Goal: Transaction & Acquisition: Purchase product/service

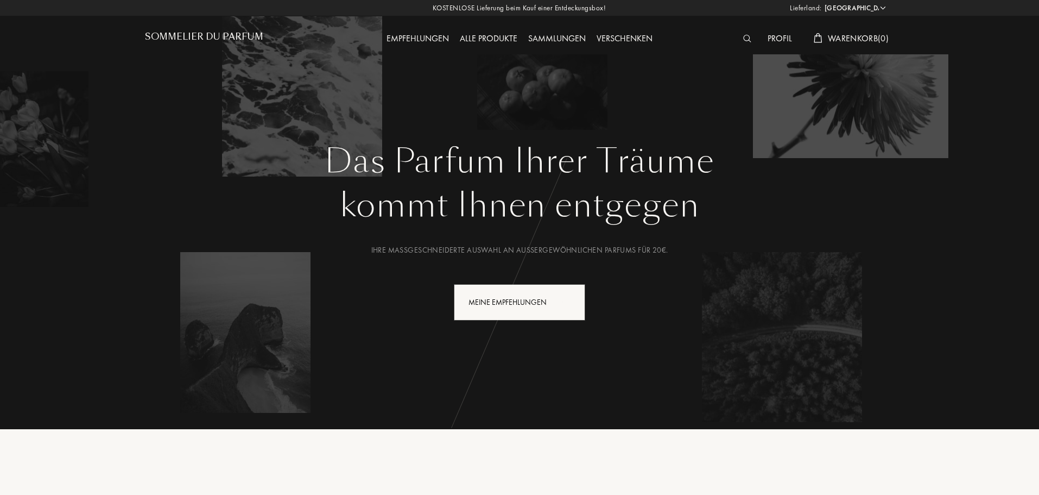
select select "DE"
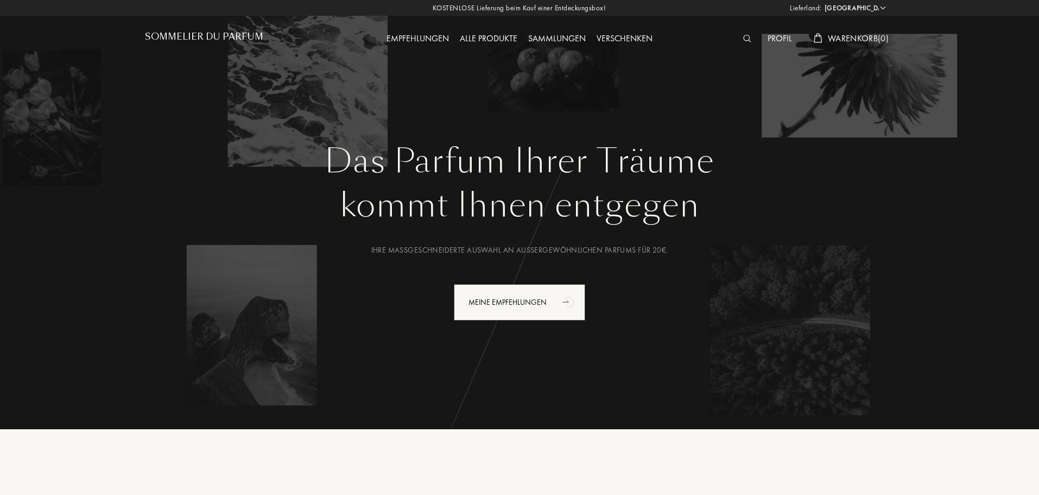
click at [773, 37] on div "Profil" at bounding box center [779, 39] width 35 height 14
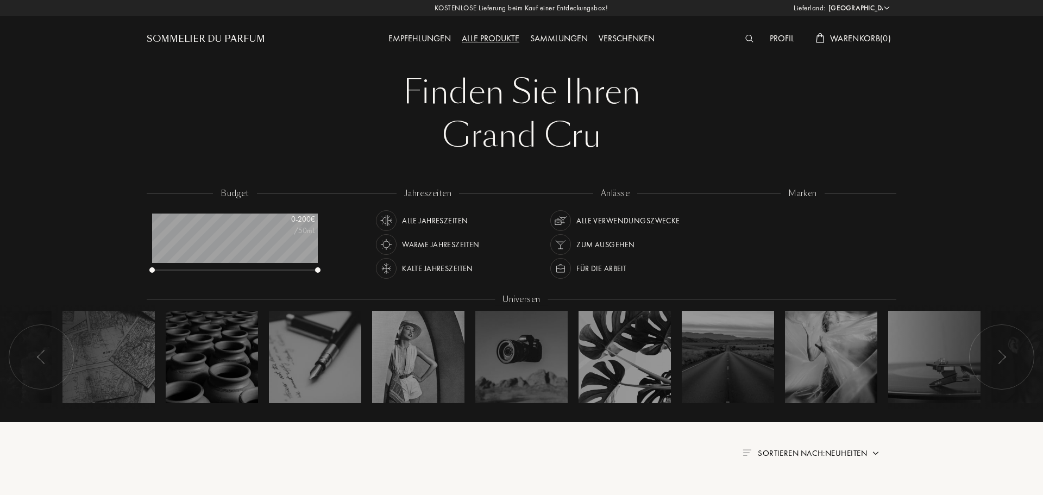
select select "DE"
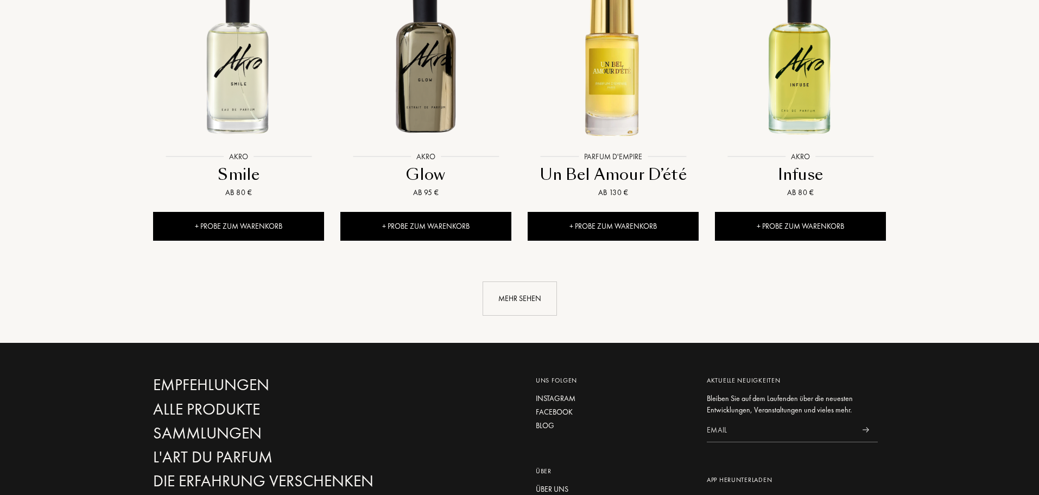
scroll to position [1195, 0]
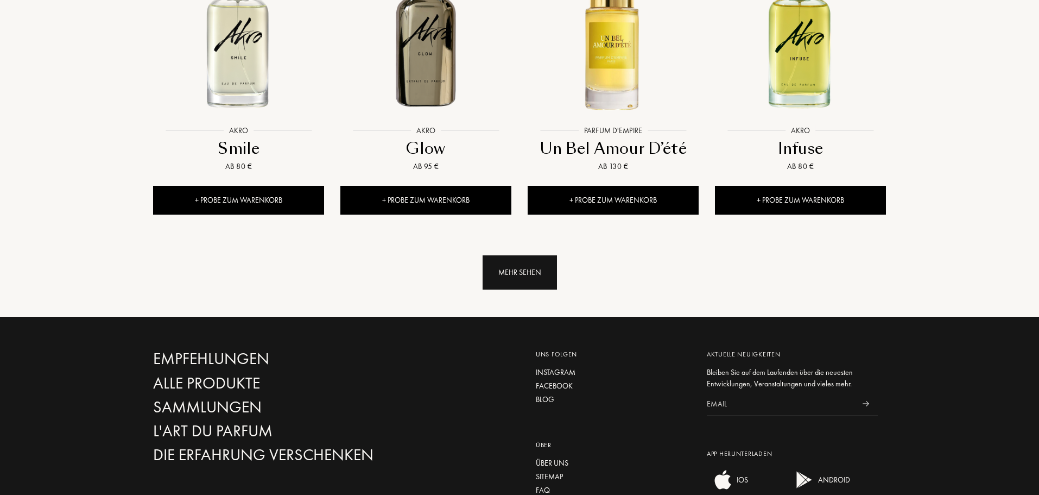
click at [510, 255] on div "Mehr sehen" at bounding box center [520, 272] width 74 height 34
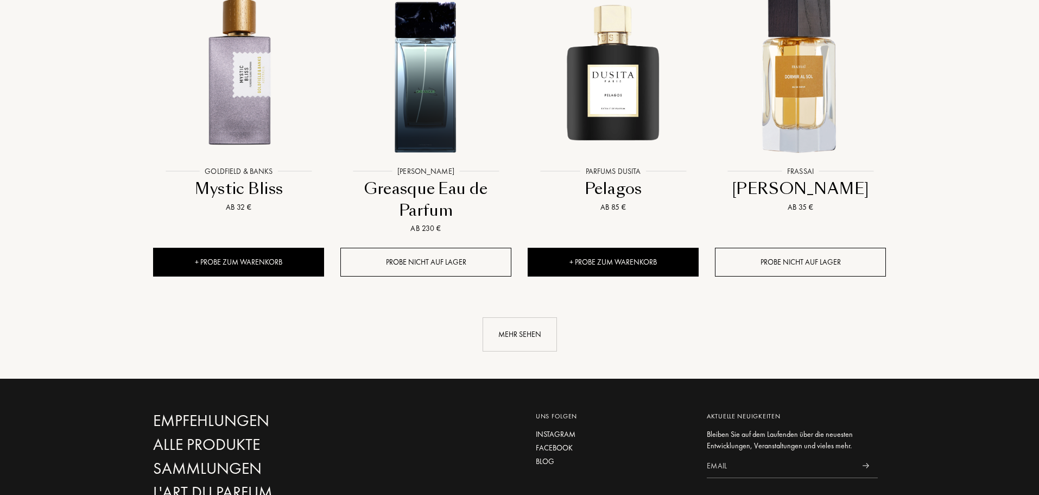
scroll to position [2064, 0]
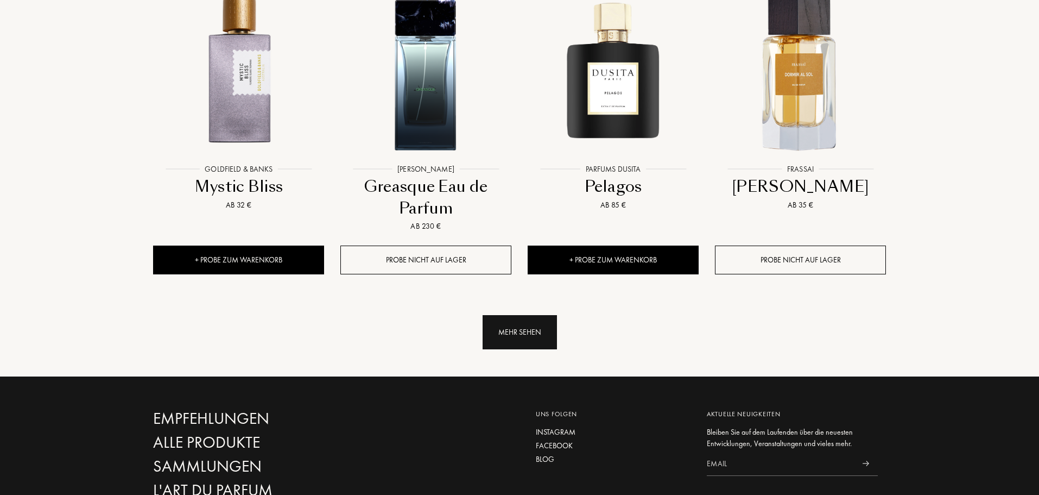
click at [504, 315] on div "Mehr sehen" at bounding box center [520, 332] width 74 height 34
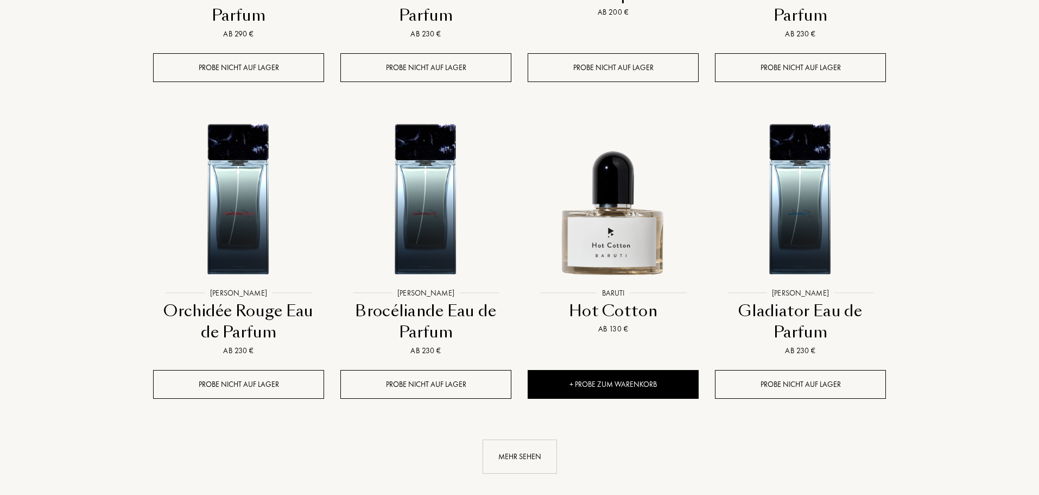
scroll to position [2878, 0]
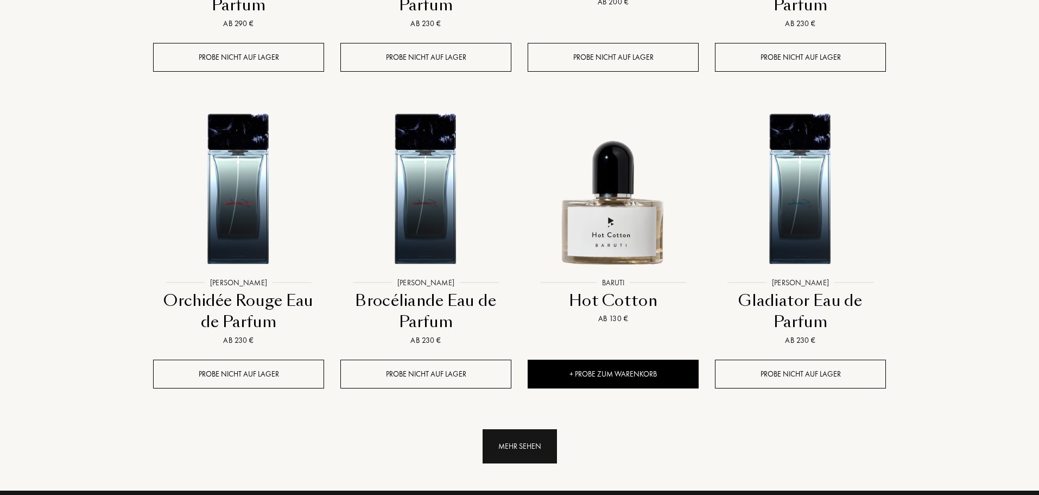
click at [514, 429] on div "Mehr sehen" at bounding box center [520, 446] width 74 height 34
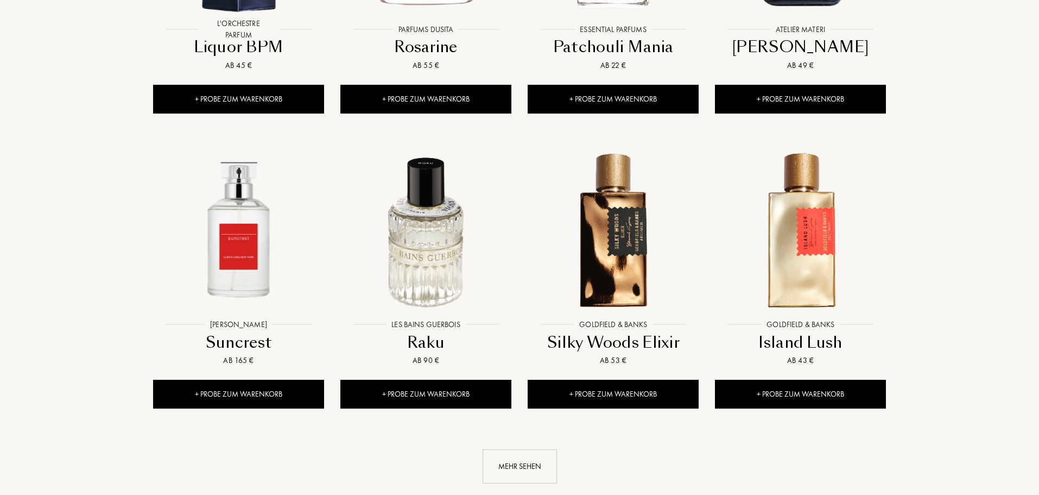
scroll to position [3747, 0]
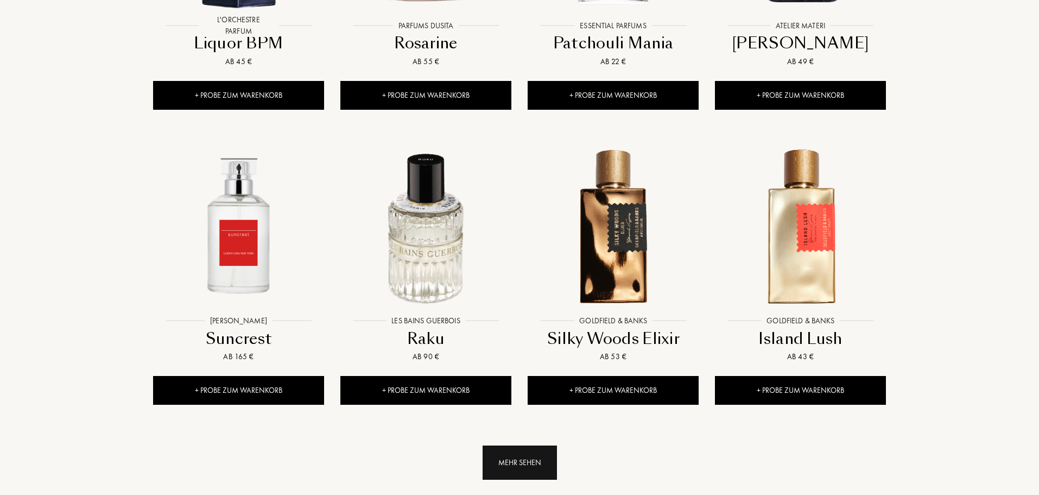
click at [540, 445] on div "Mehr sehen" at bounding box center [520, 462] width 74 height 34
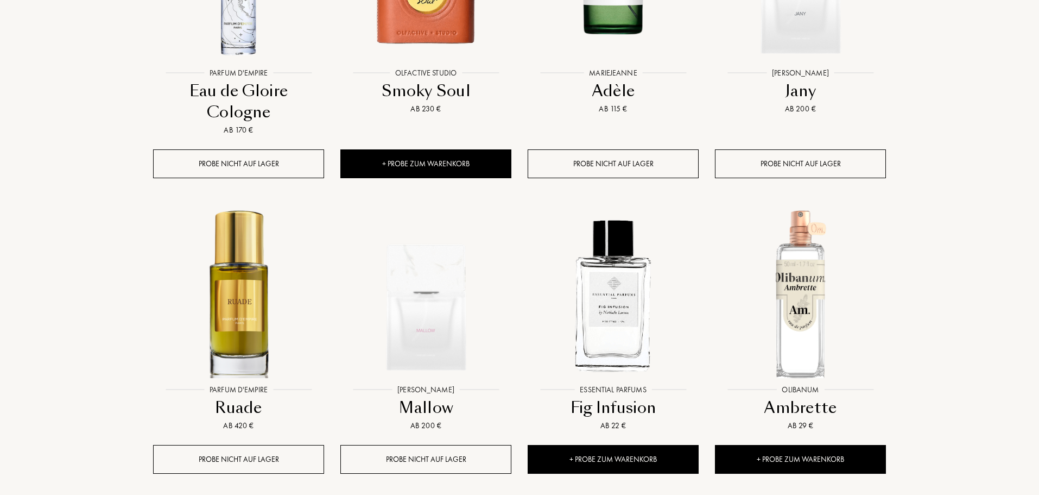
scroll to position [4616, 0]
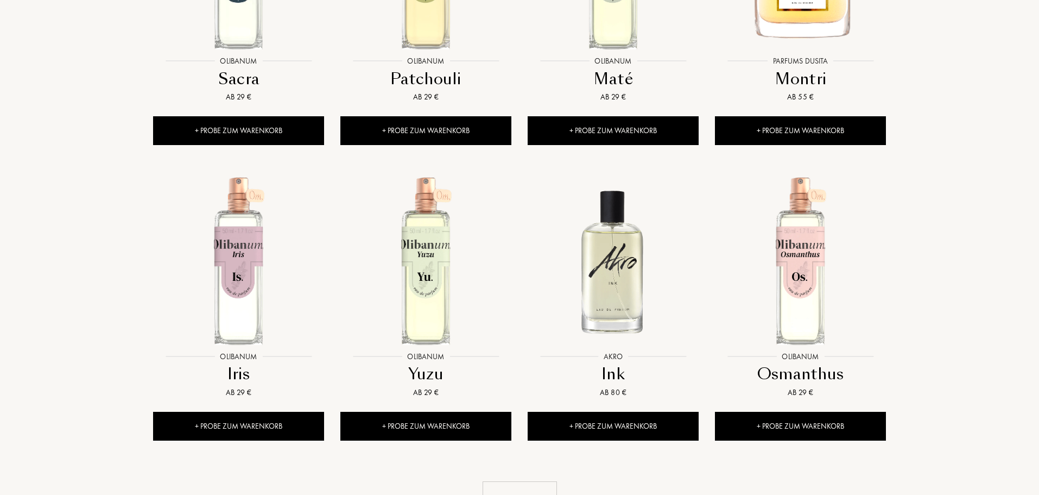
scroll to position [5539, 0]
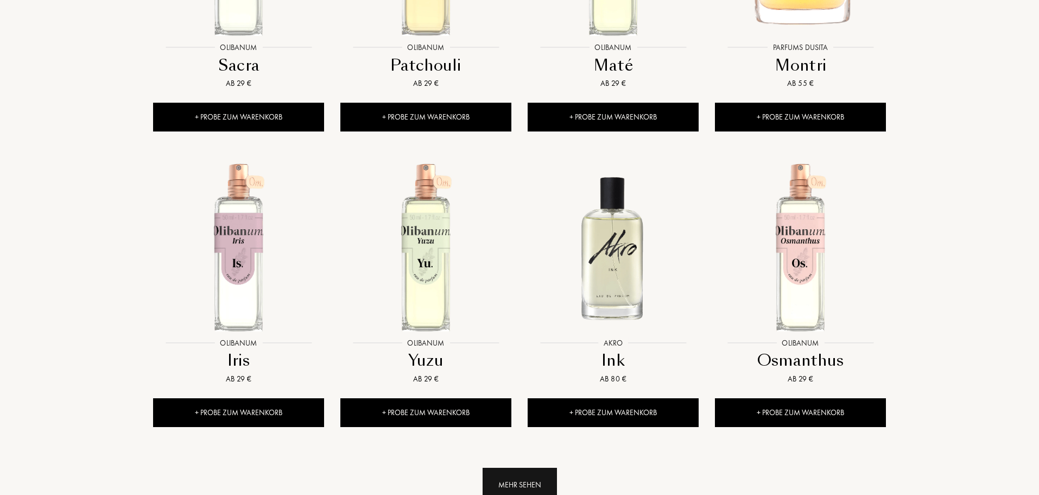
click at [494, 468] on div "Mehr sehen" at bounding box center [520, 485] width 74 height 34
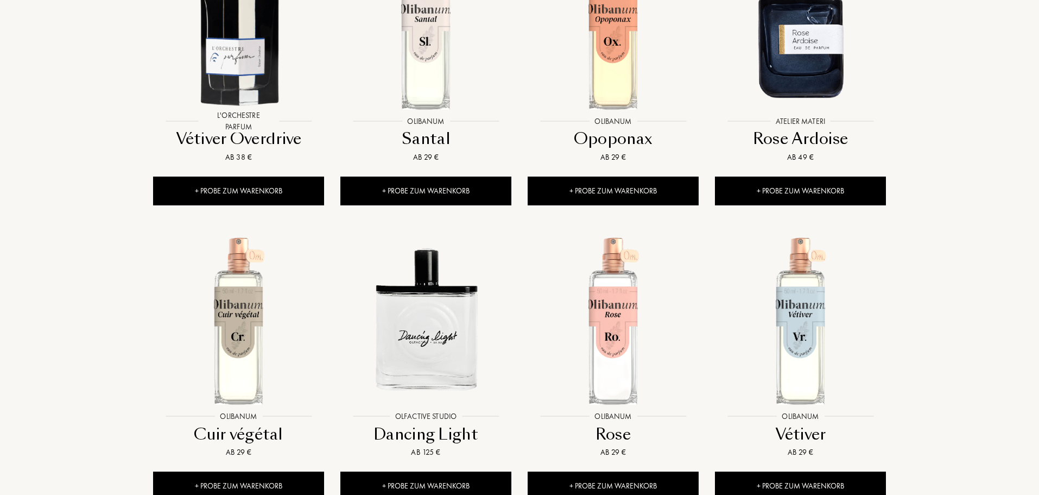
scroll to position [6408, 0]
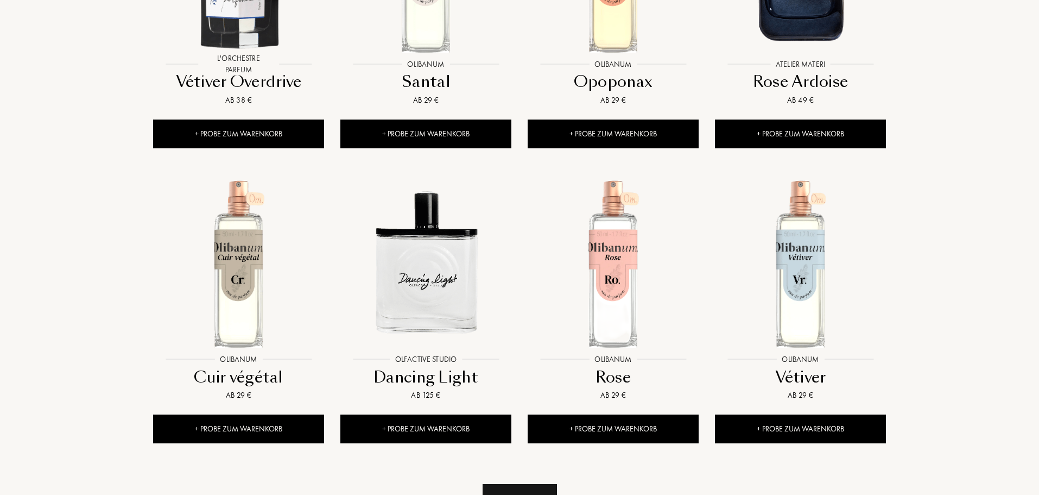
click at [515, 484] on div "Mehr sehen" at bounding box center [520, 501] width 74 height 34
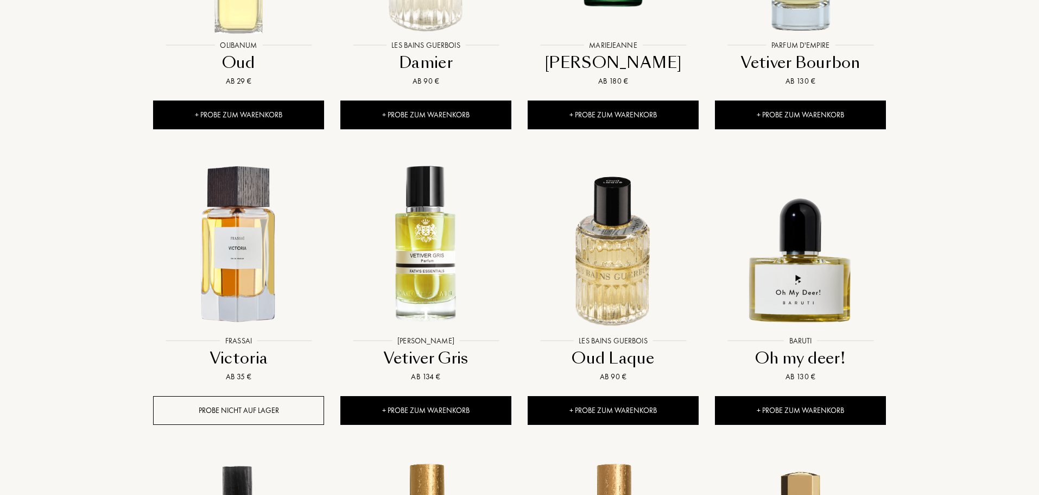
scroll to position [7059, 0]
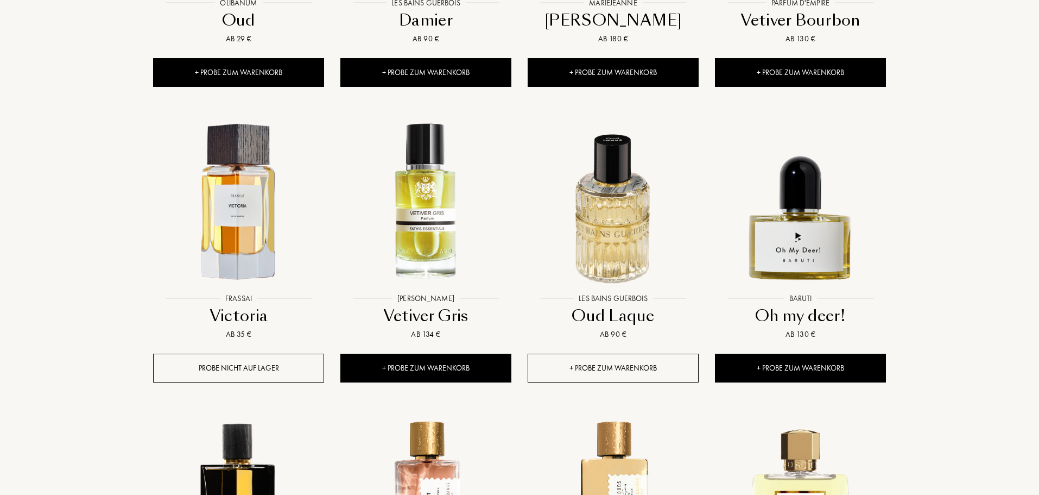
click at [590, 354] on div "+ Probe zum Warenkorb" at bounding box center [613, 368] width 171 height 29
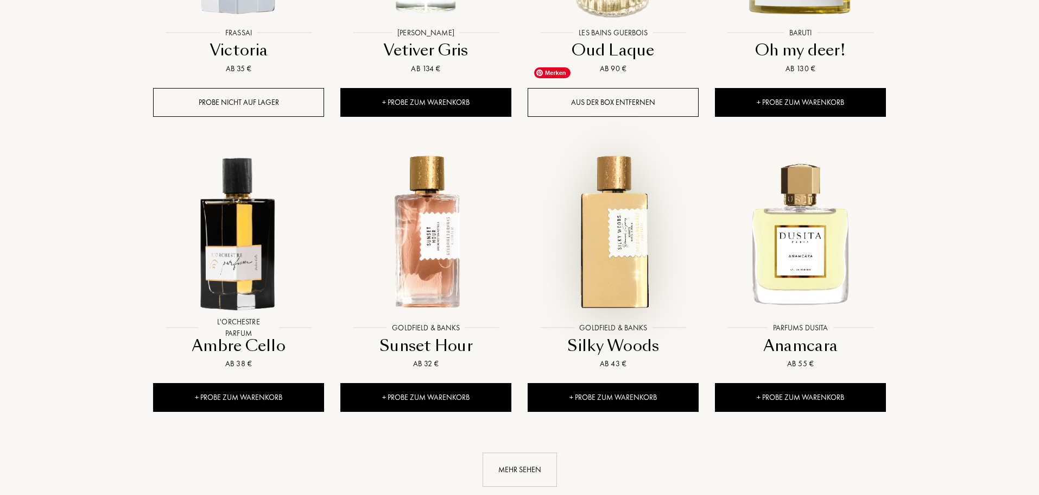
scroll to position [7385, 0]
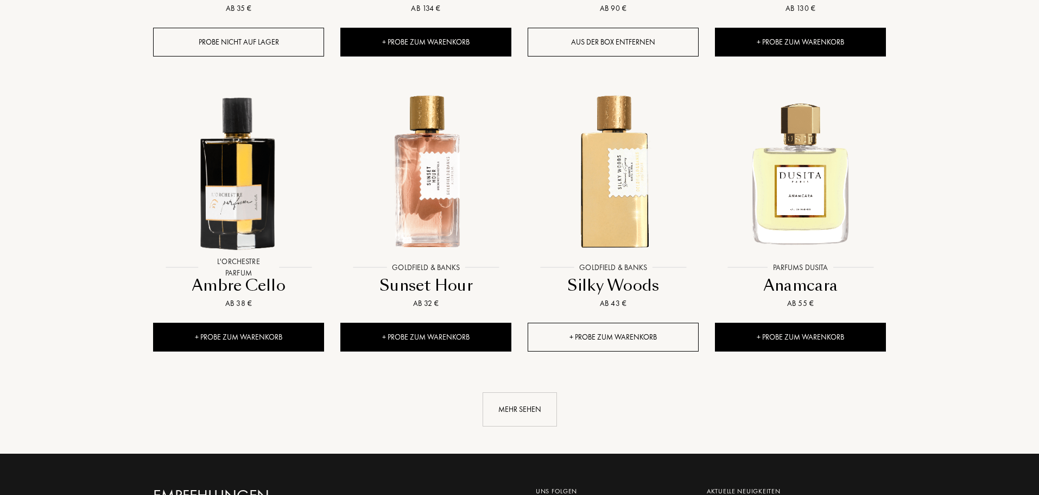
click at [619, 323] on div "+ Probe zum Warenkorb" at bounding box center [613, 337] width 171 height 29
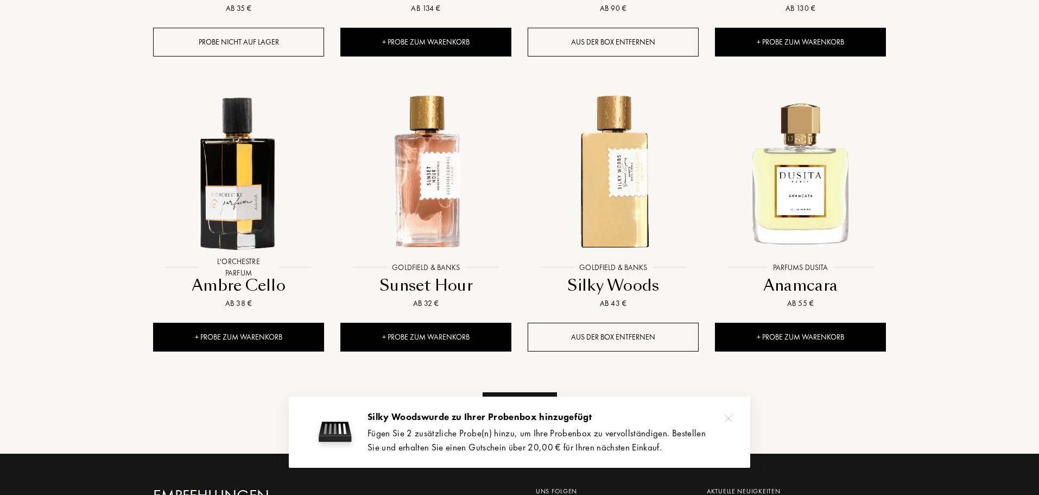
click at [517, 392] on div "Mehr sehen" at bounding box center [520, 409] width 74 height 34
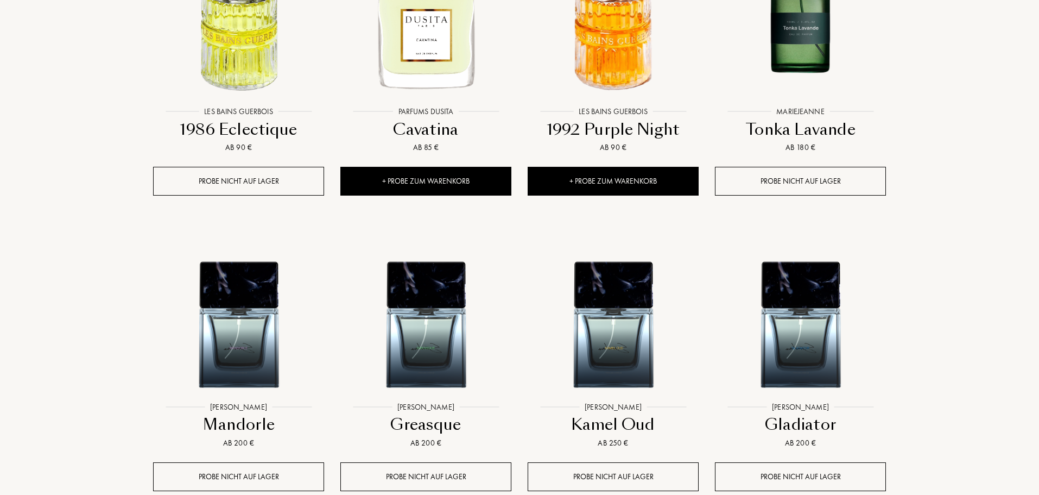
scroll to position [8254, 0]
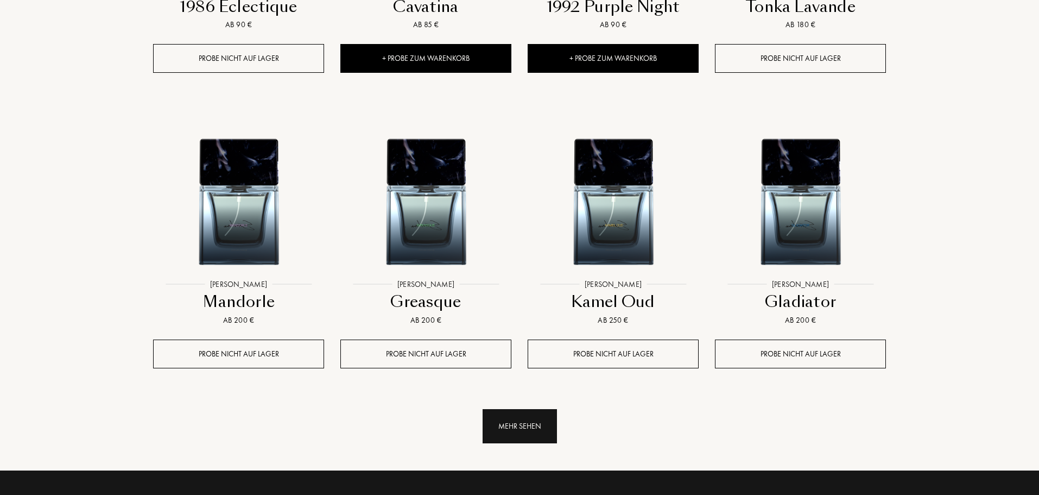
click at [539, 409] on div "Mehr sehen" at bounding box center [520, 426] width 74 height 34
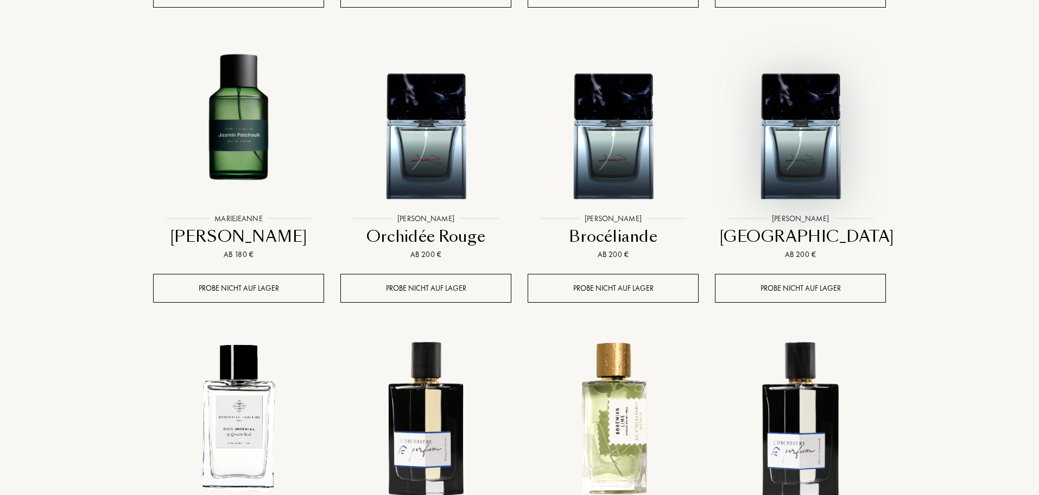
scroll to position [8689, 0]
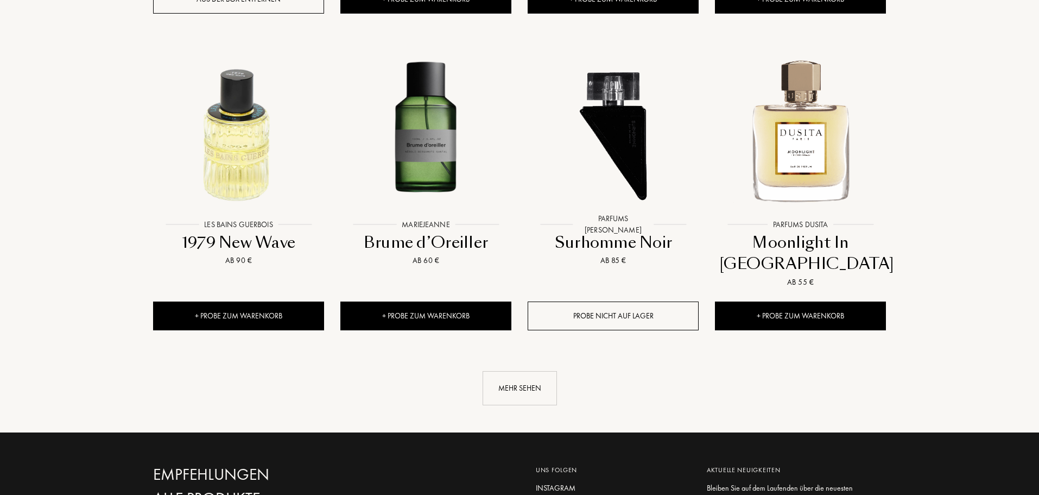
scroll to position [9232, 0]
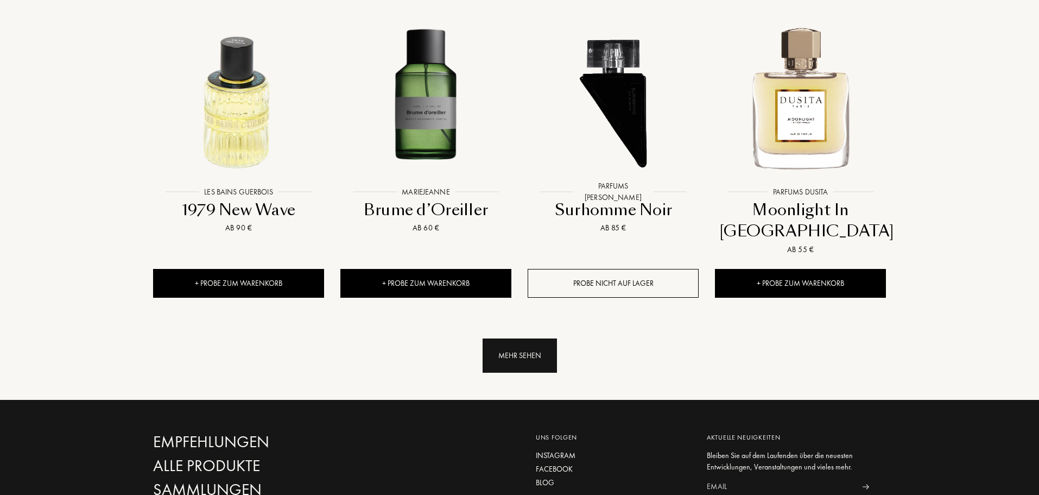
click at [509, 338] on div "Mehr sehen" at bounding box center [520, 355] width 74 height 34
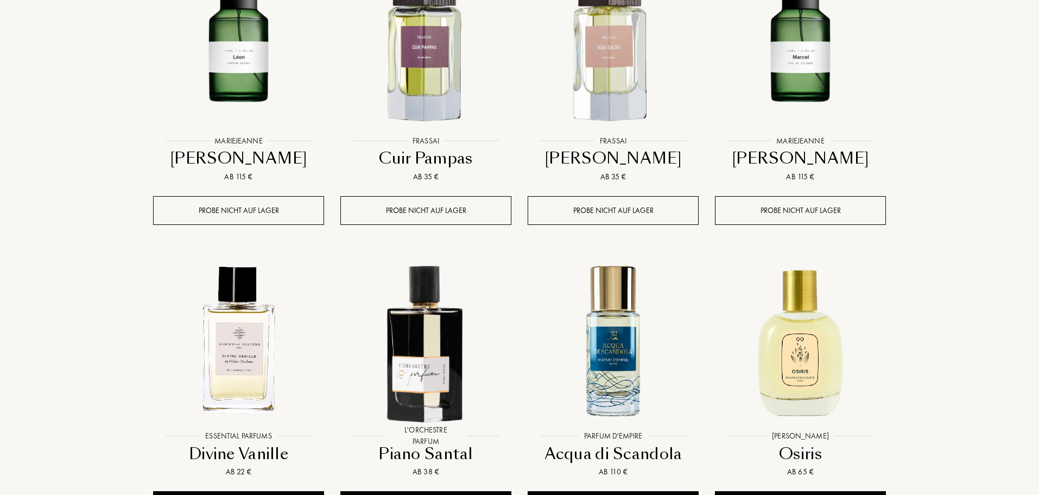
scroll to position [9992, 0]
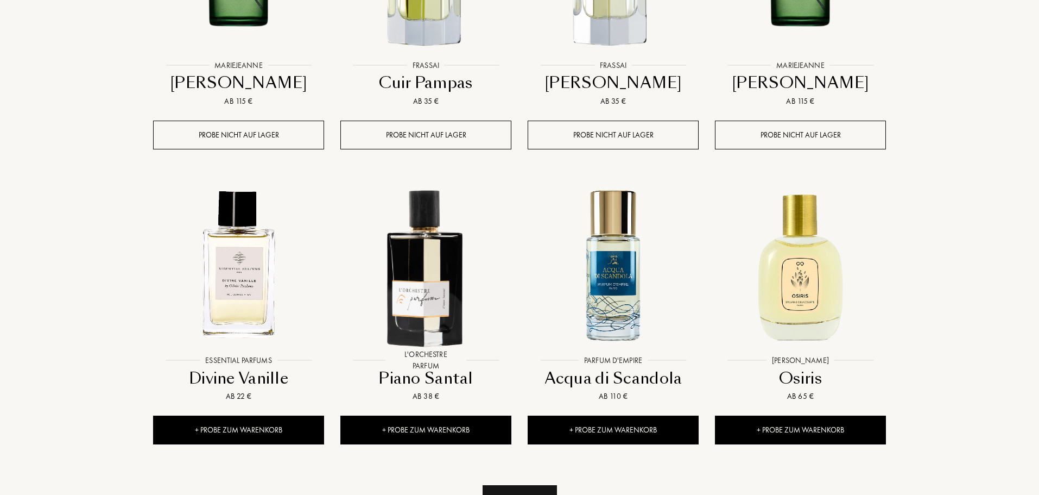
click at [527, 485] on div "Mehr sehen" at bounding box center [520, 502] width 74 height 34
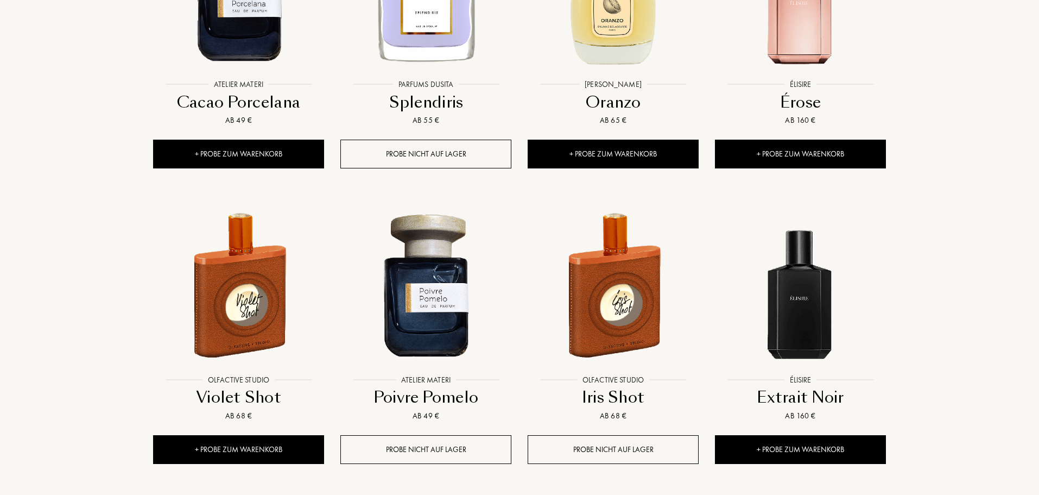
scroll to position [10861, 0]
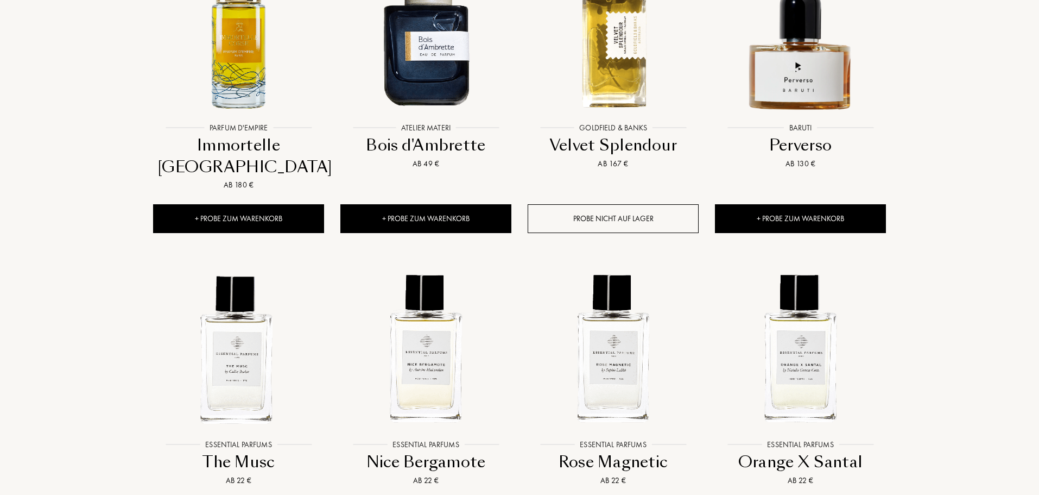
scroll to position [11730, 0]
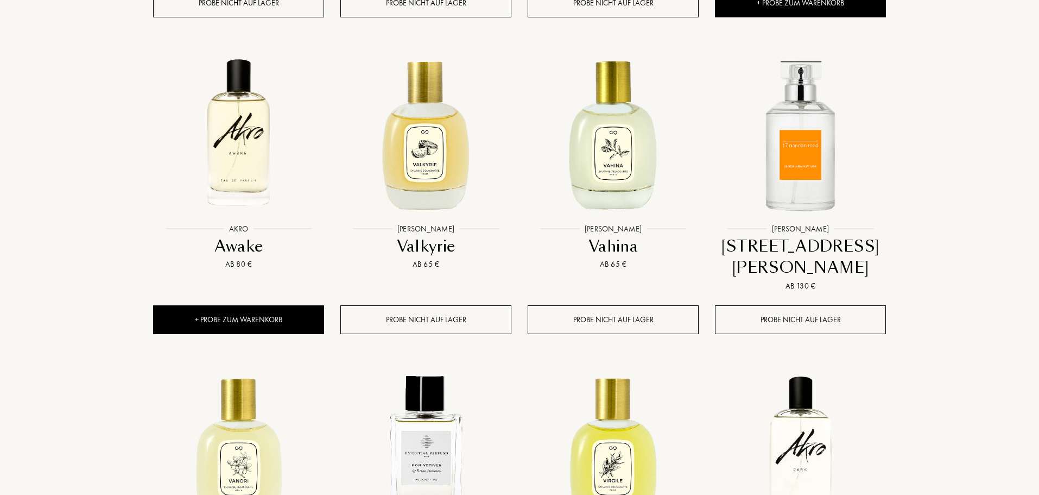
scroll to position [12273, 0]
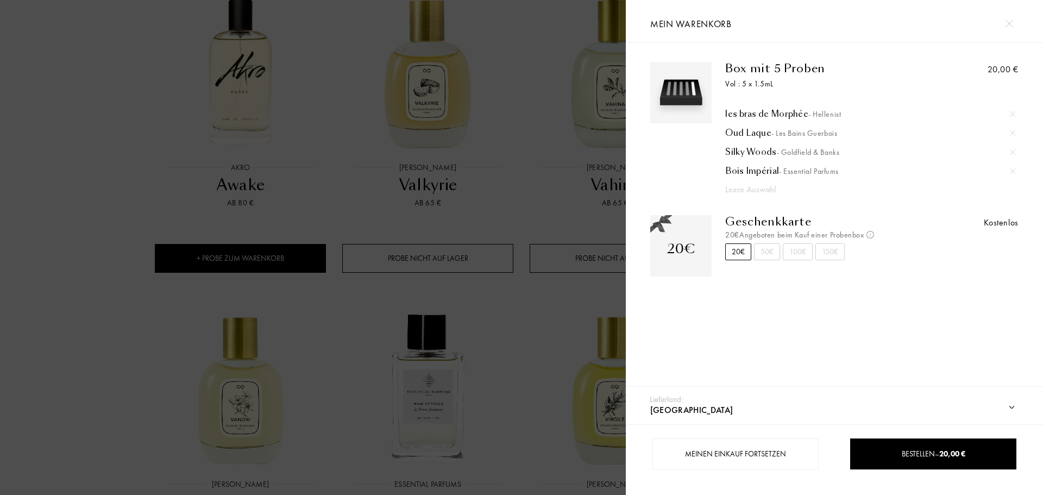
click at [544, 168] on div at bounding box center [313, 247] width 626 height 495
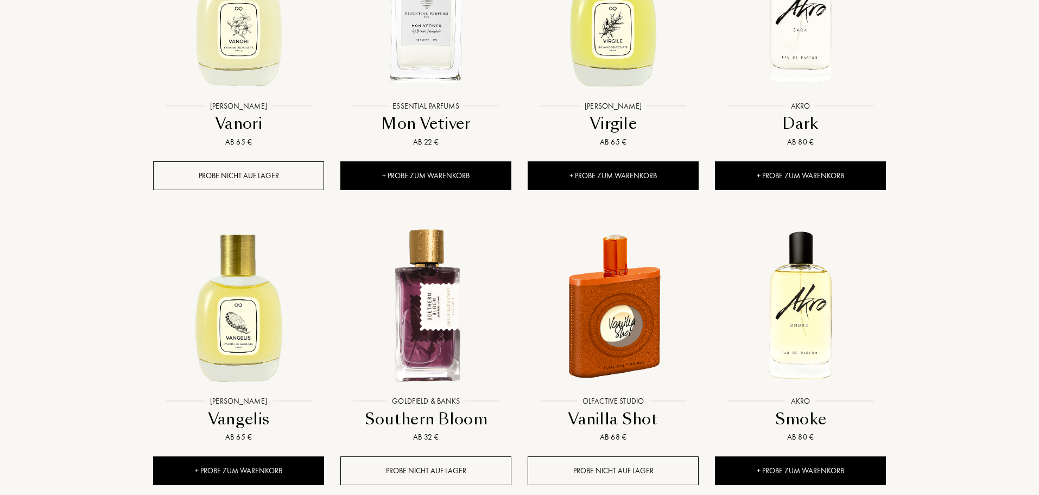
scroll to position [12653, 0]
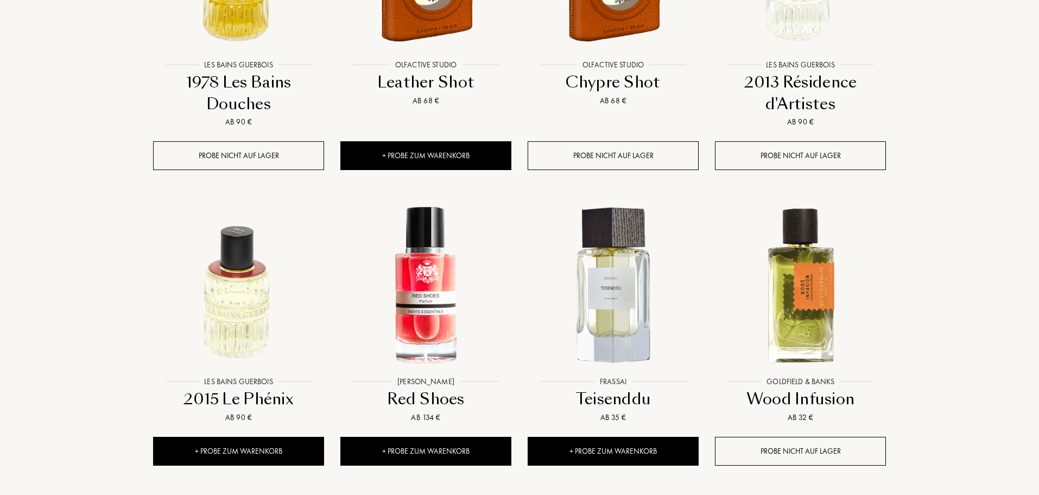
scroll to position [13630, 0]
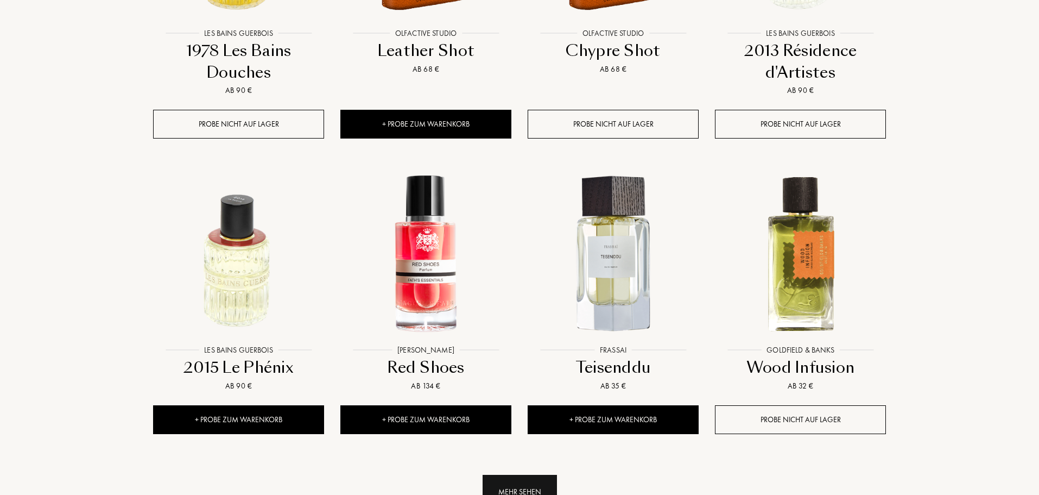
click at [532, 475] on div "Mehr sehen" at bounding box center [520, 492] width 74 height 34
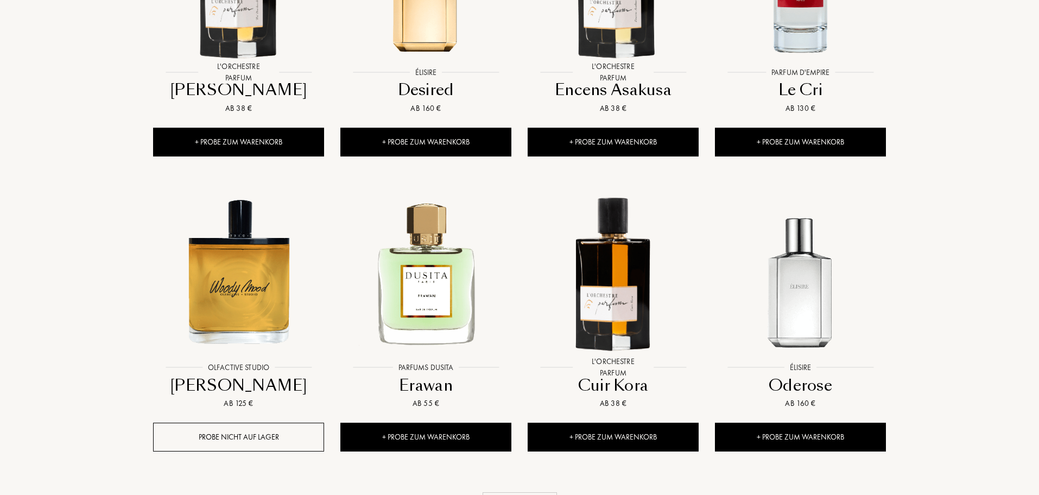
scroll to position [14499, 0]
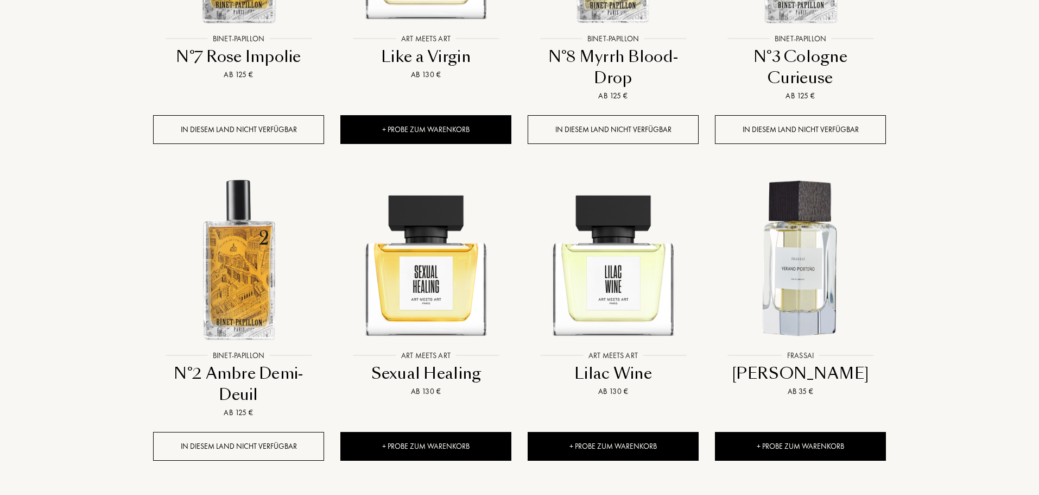
scroll to position [15476, 0]
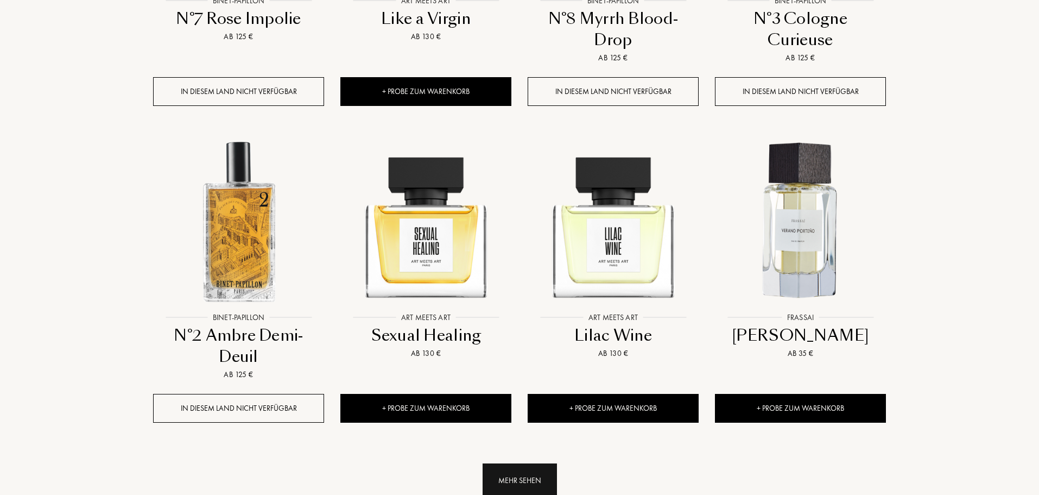
click at [551, 463] on div "Mehr sehen" at bounding box center [520, 480] width 74 height 34
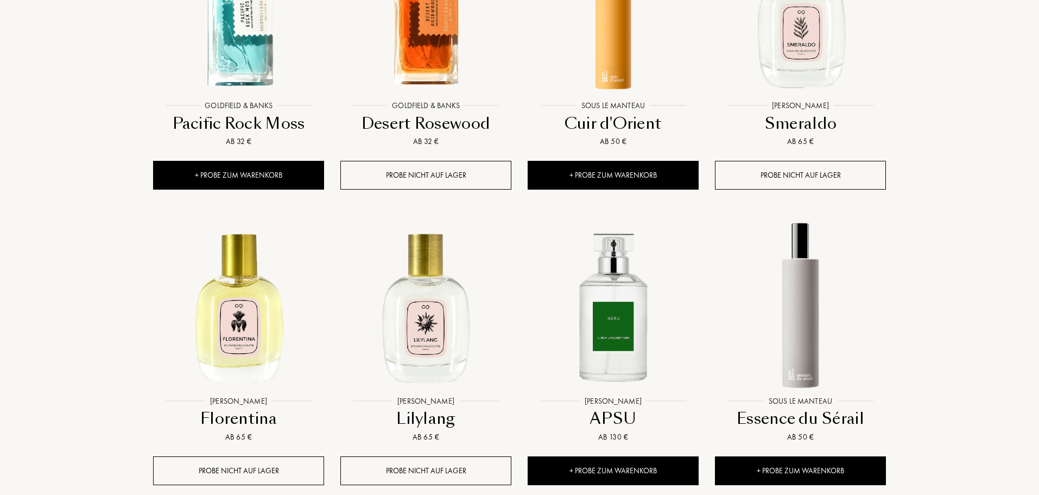
scroll to position [16345, 0]
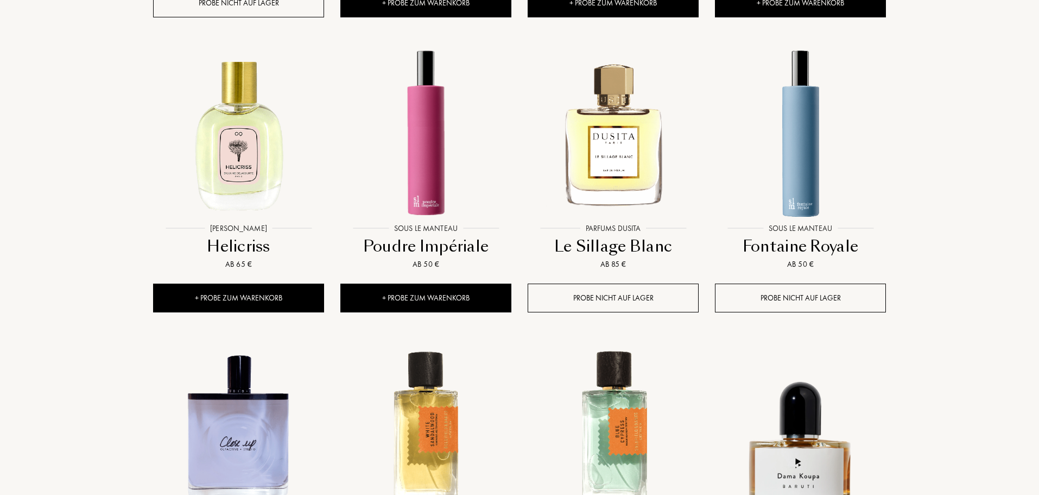
scroll to position [17160, 0]
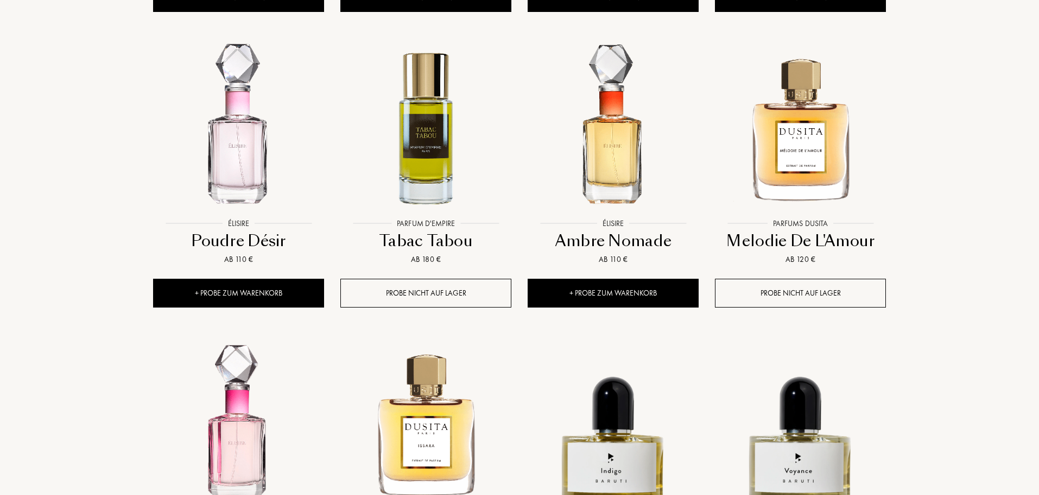
scroll to position [18029, 0]
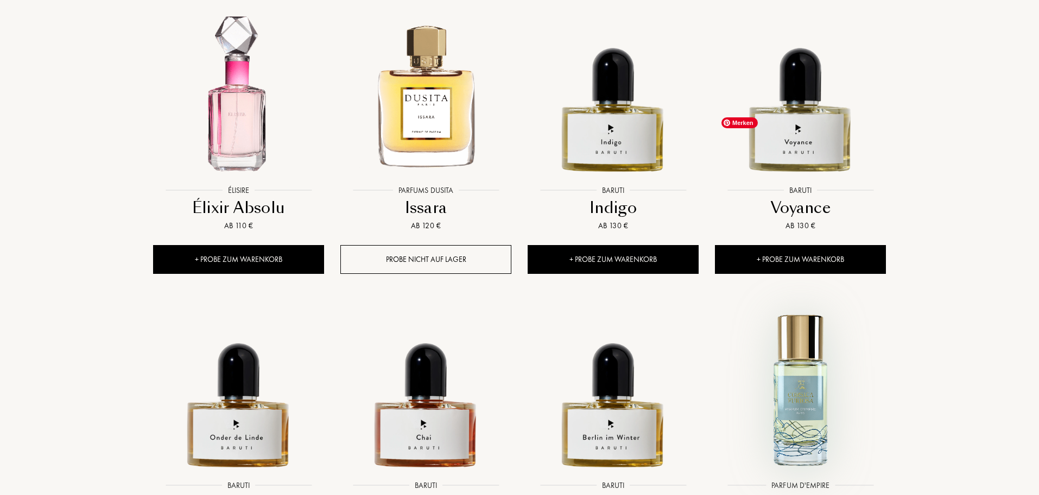
scroll to position [18355, 0]
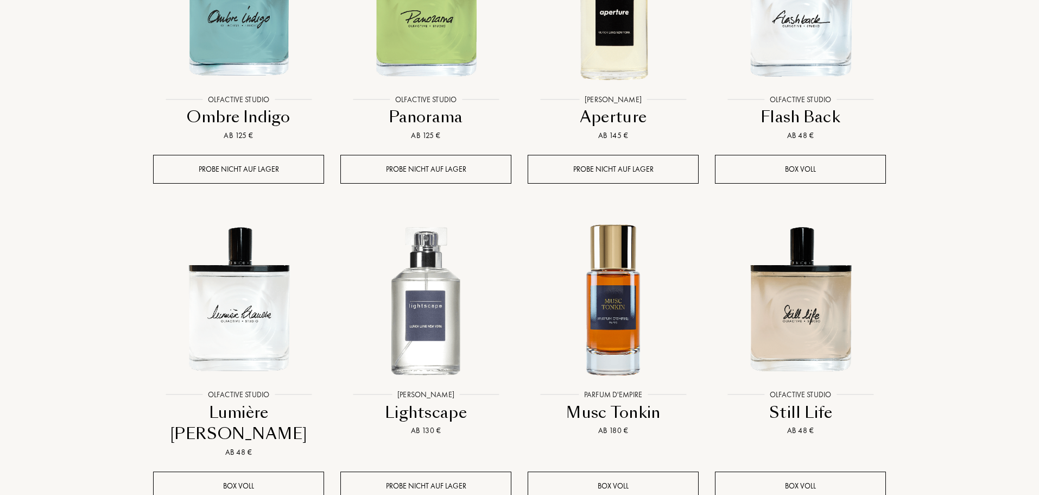
scroll to position [19006, 0]
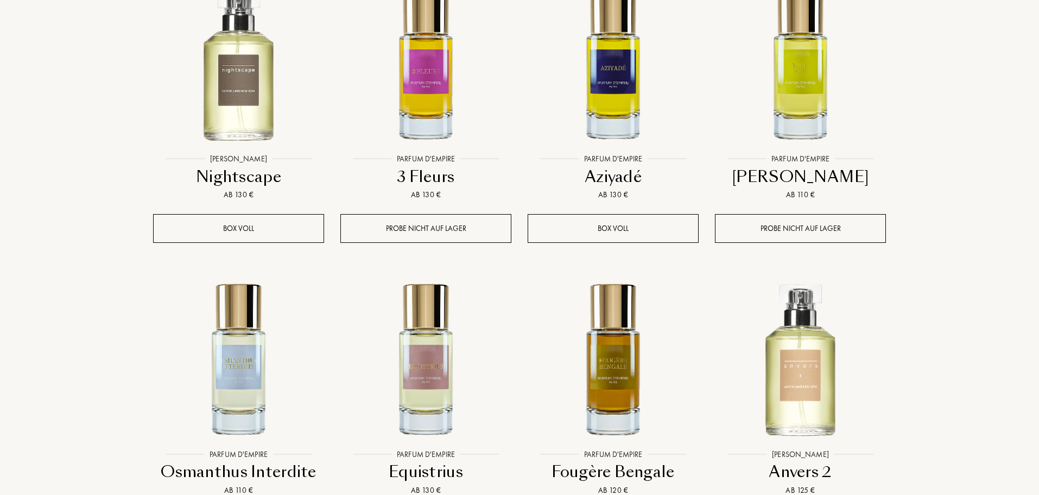
scroll to position [19875, 0]
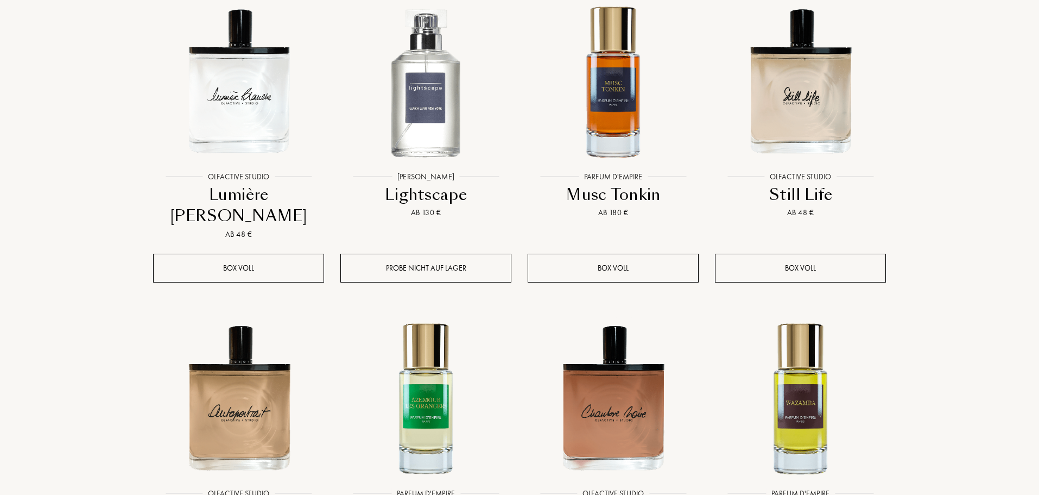
scroll to position [18789, 0]
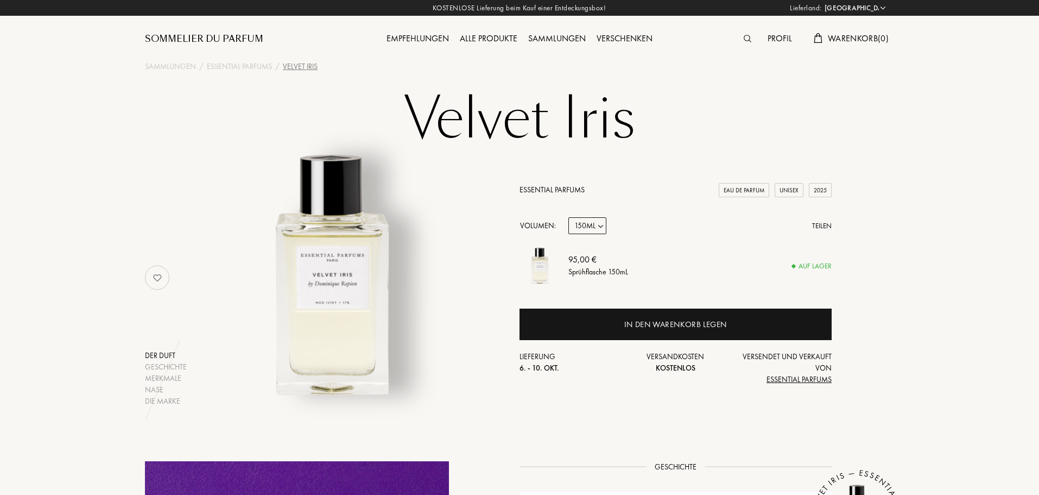
select select "DE"
select select "3"
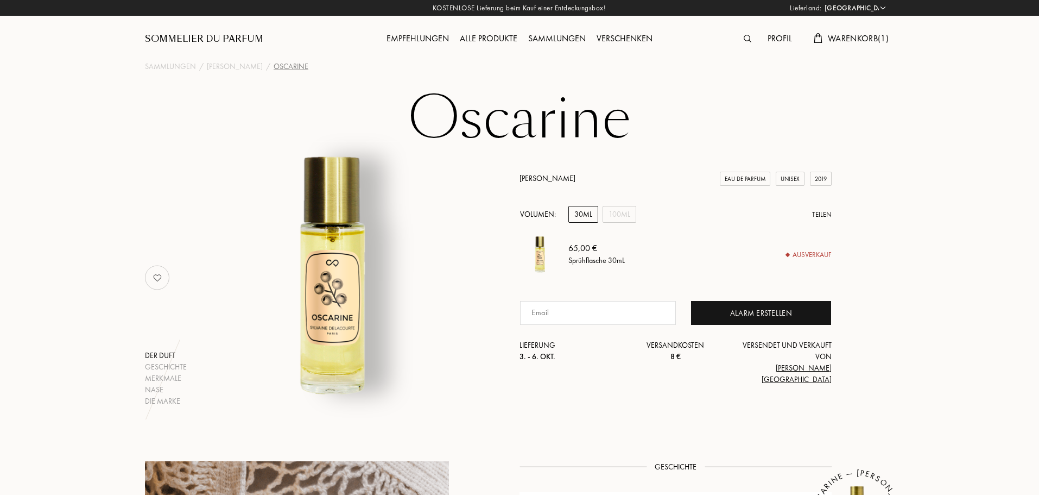
select select "DE"
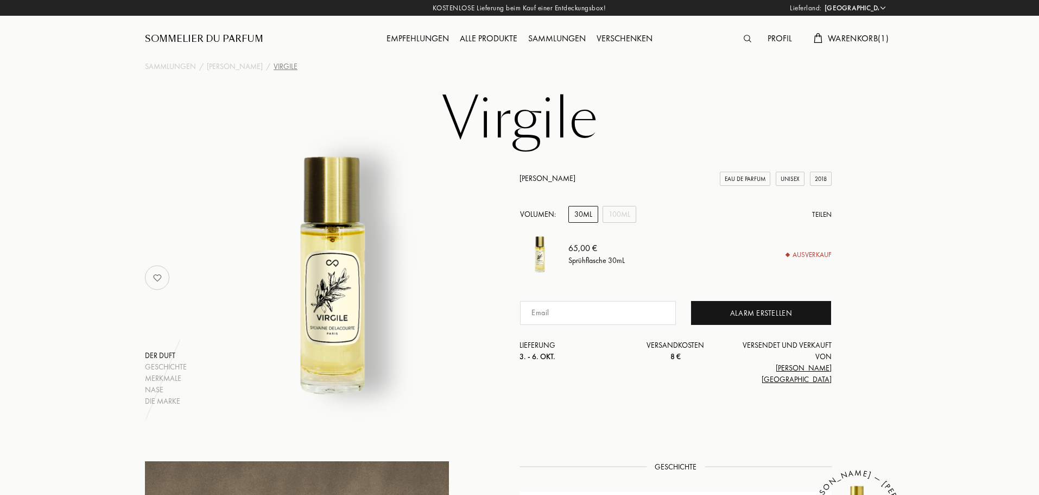
select select "DE"
click at [862, 39] on span "Warenkorb ( 1 )" at bounding box center [858, 38] width 61 height 11
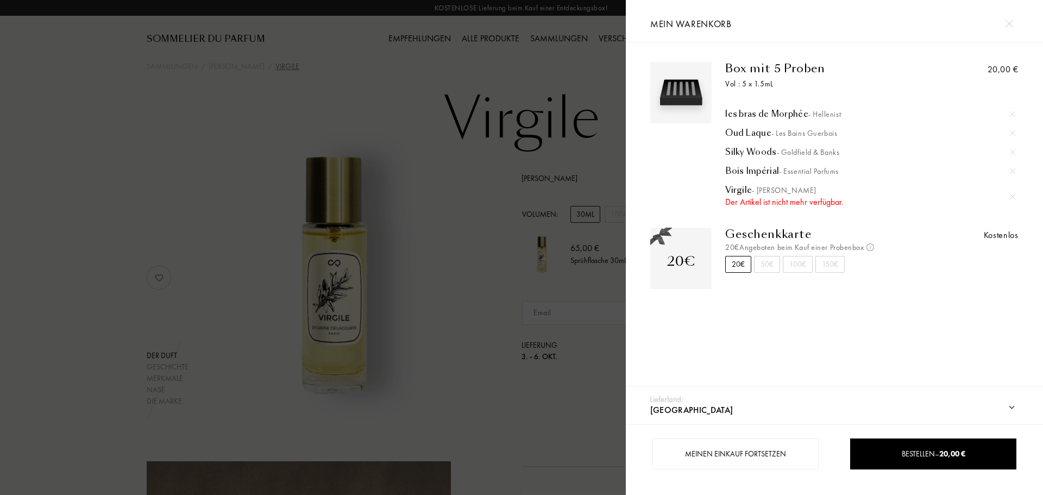
click at [1009, 199] on img at bounding box center [1011, 196] width 5 height 5
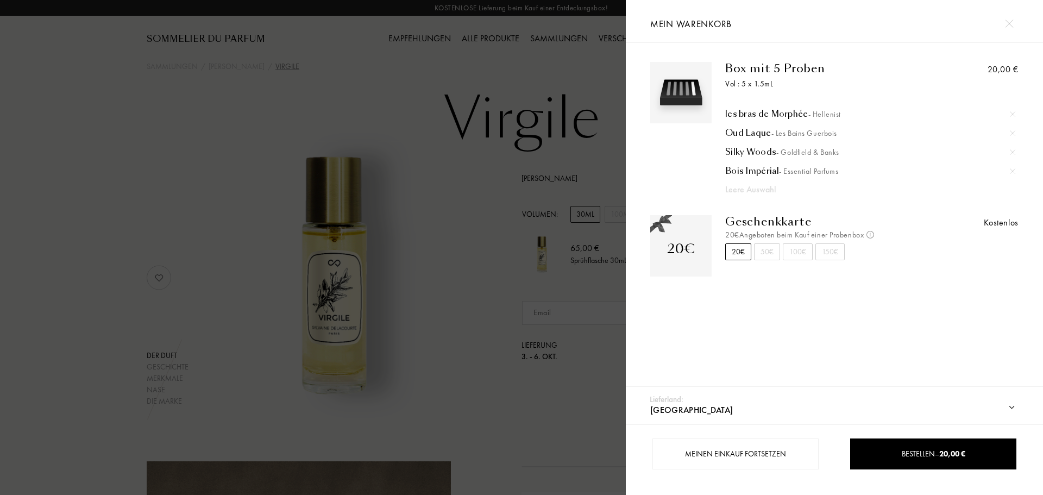
click at [548, 165] on div at bounding box center [313, 247] width 626 height 495
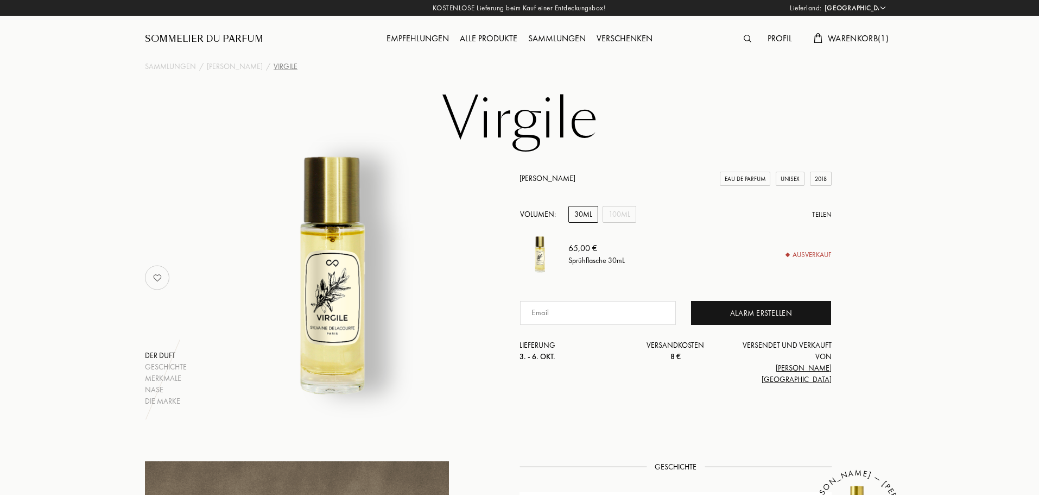
click at [745, 39] on img at bounding box center [748, 39] width 8 height 8
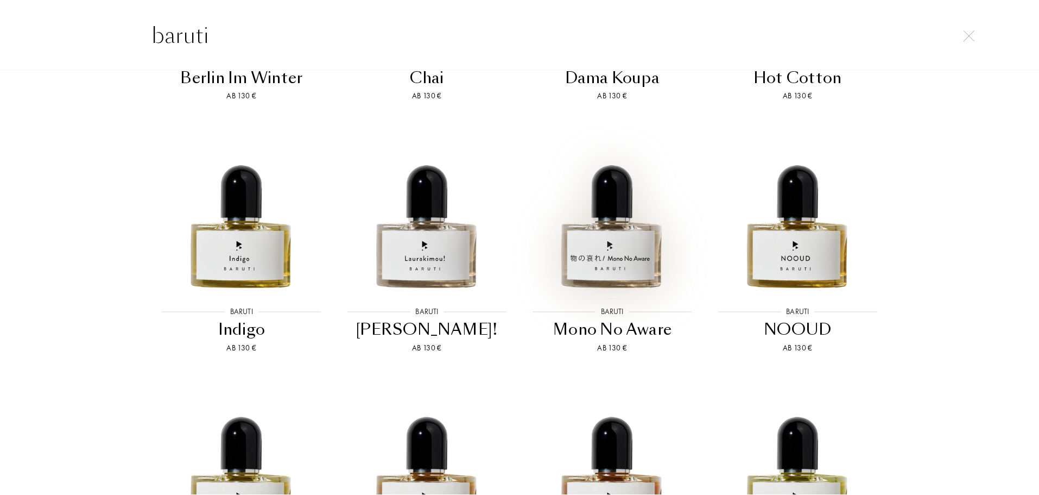
scroll to position [326, 0]
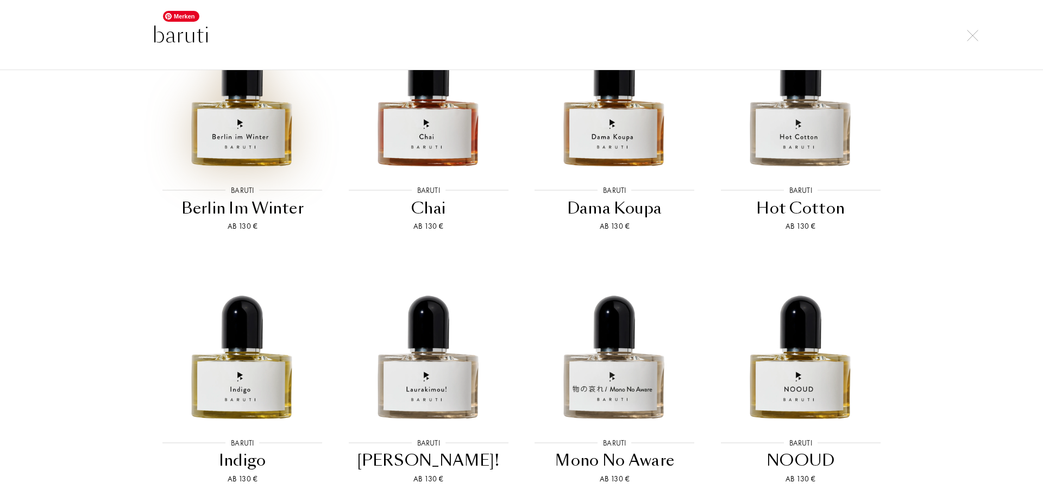
type input "baruti"
click at [260, 156] on img at bounding box center [242, 88] width 167 height 167
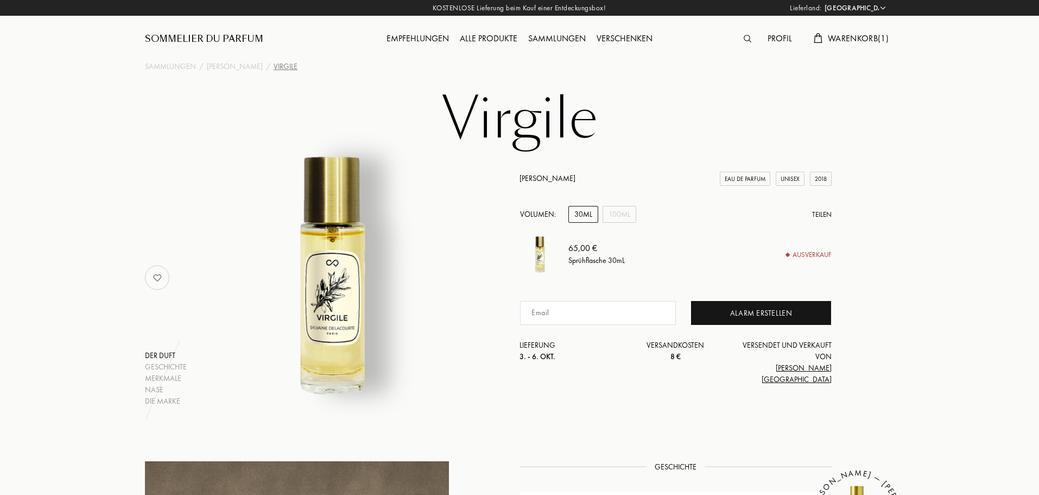
select select "DE"
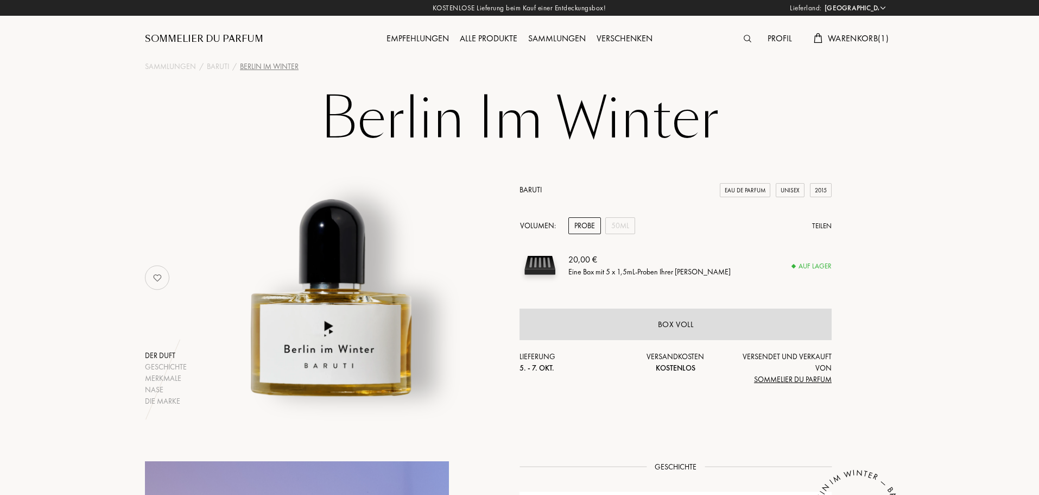
select select "DE"
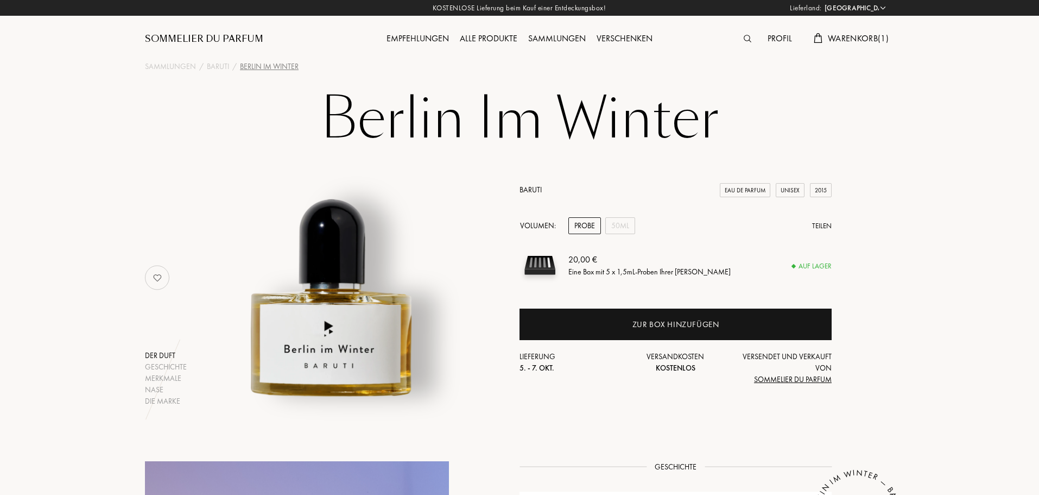
select select "DE"
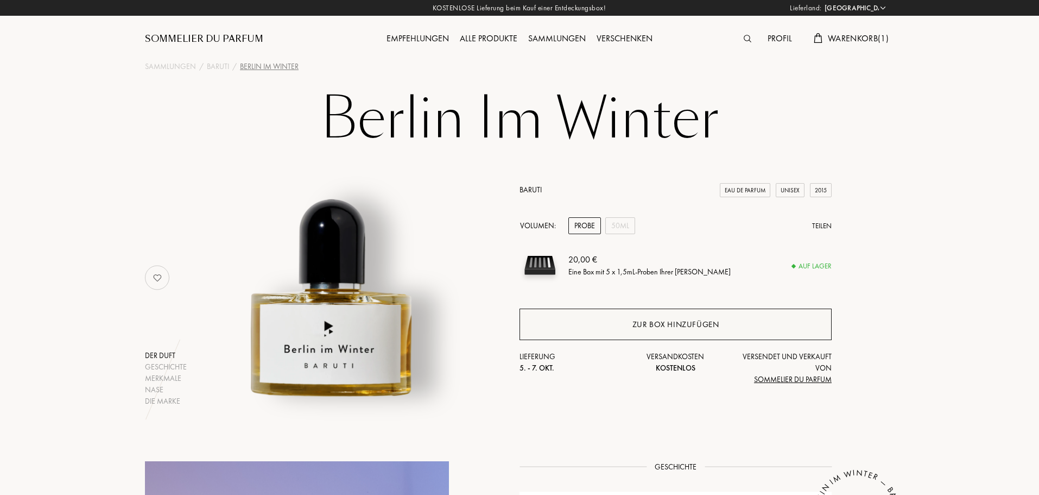
click at [682, 332] on div "Zur Box hinzufügen" at bounding box center [676, 323] width 312 height 31
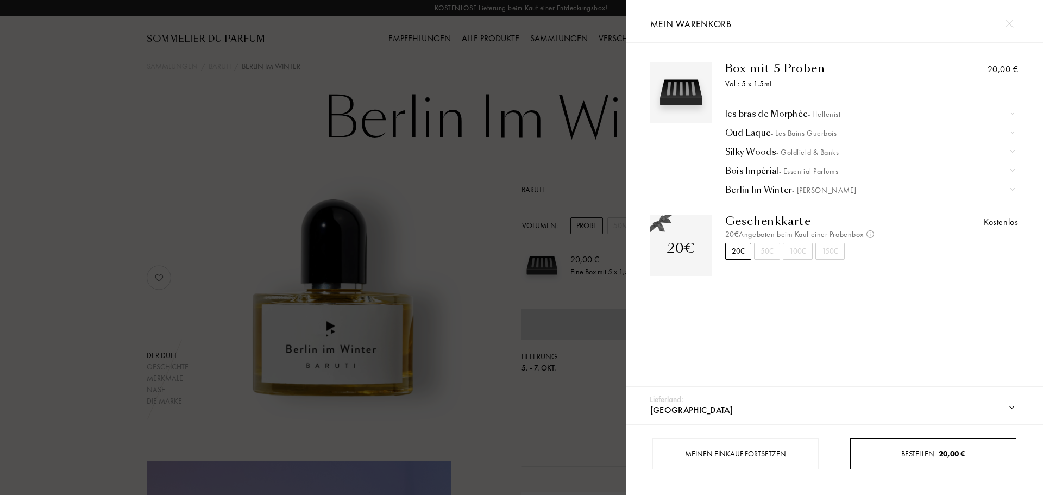
click at [906, 457] on span "Bestellen – 20,00 €" at bounding box center [933, 454] width 64 height 10
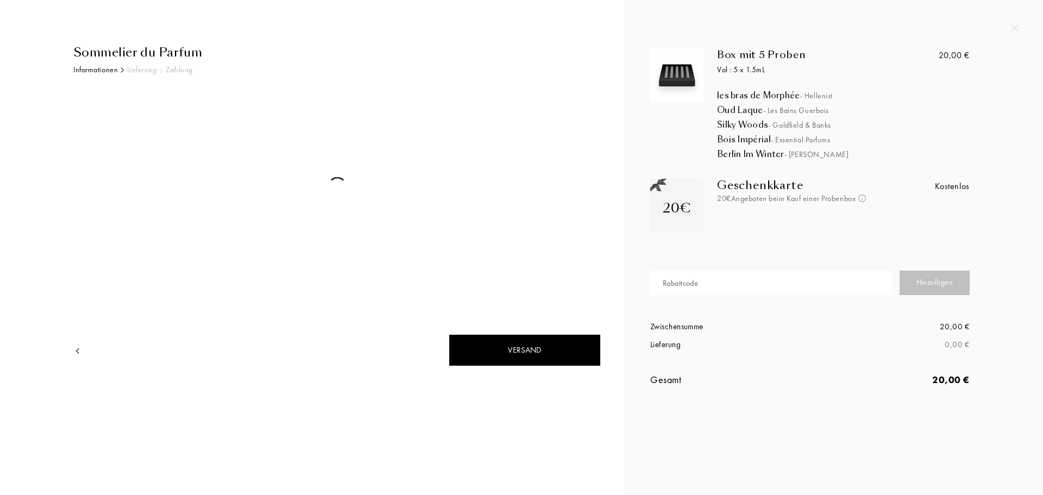
select select "DE"
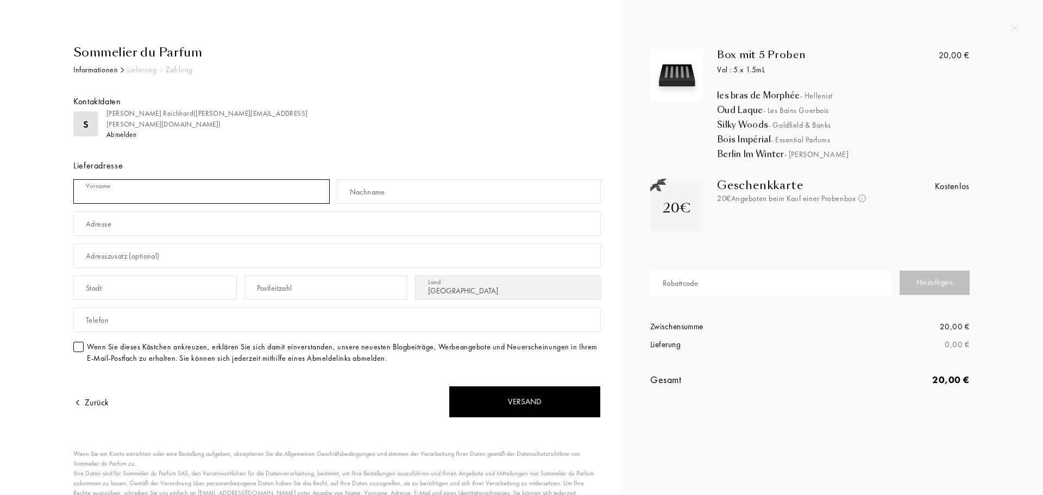
click at [202, 195] on input "text" at bounding box center [201, 191] width 256 height 24
type input "Sabrina"
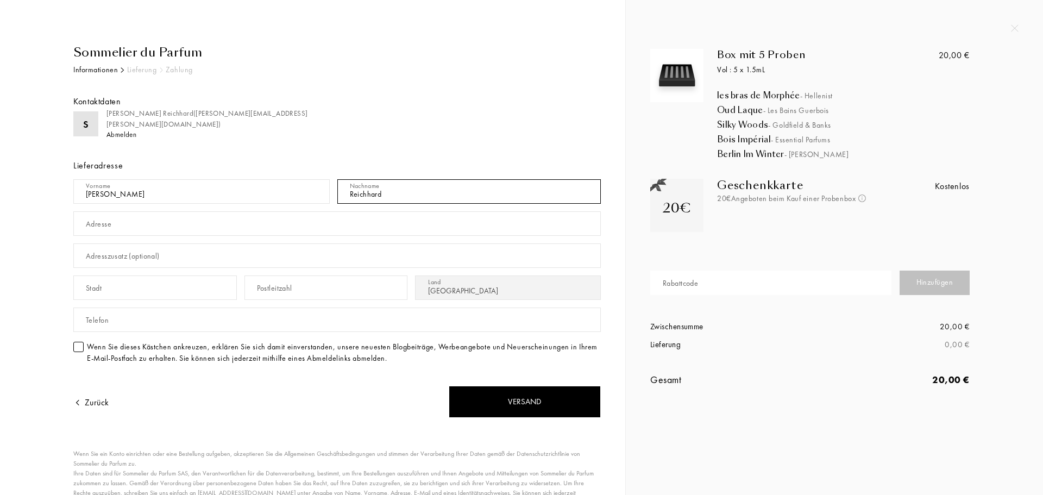
type input "Reichhard"
type input "[STREET_ADDRESS]"
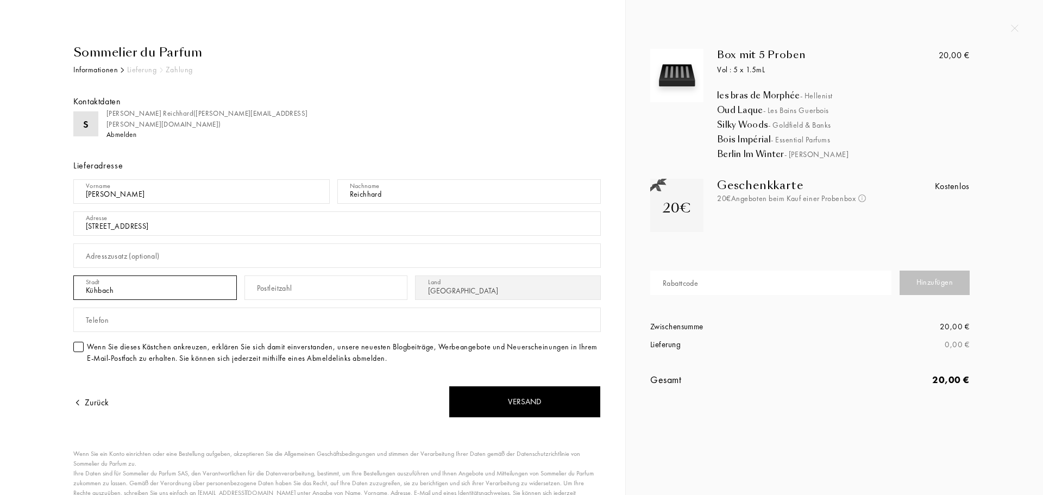
type input "Kühbach"
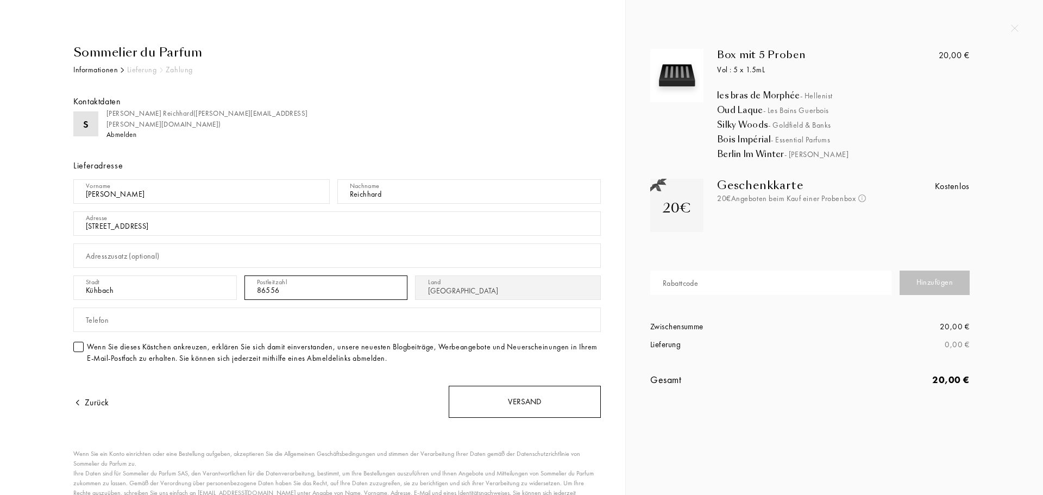
type input "86556"
click at [490, 394] on div "Versand" at bounding box center [525, 402] width 152 height 32
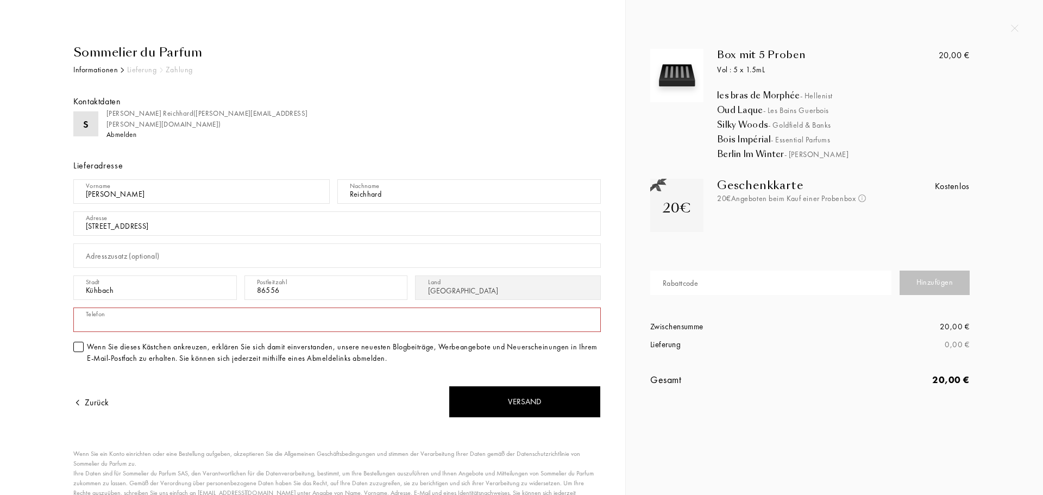
click at [235, 330] on input "text" at bounding box center [336, 319] width 527 height 24
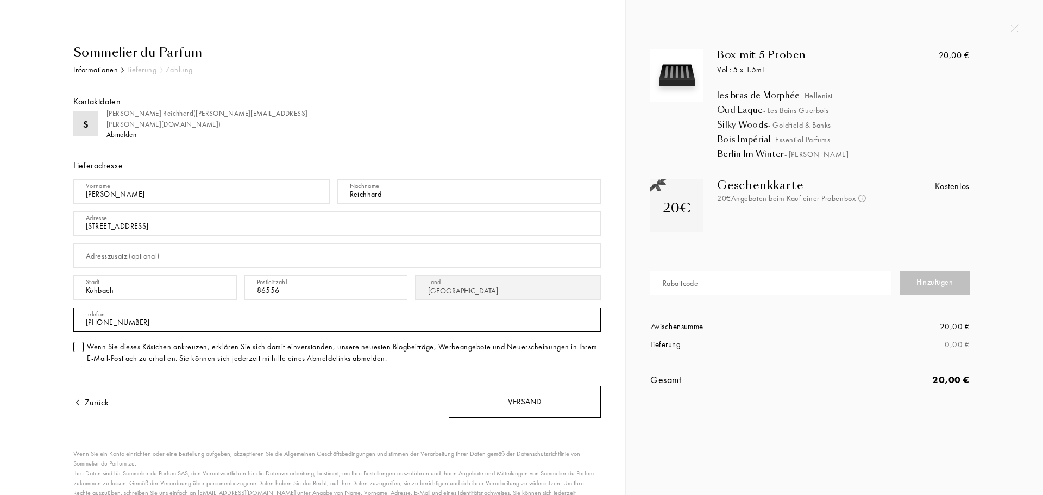
type input "+4915150583889"
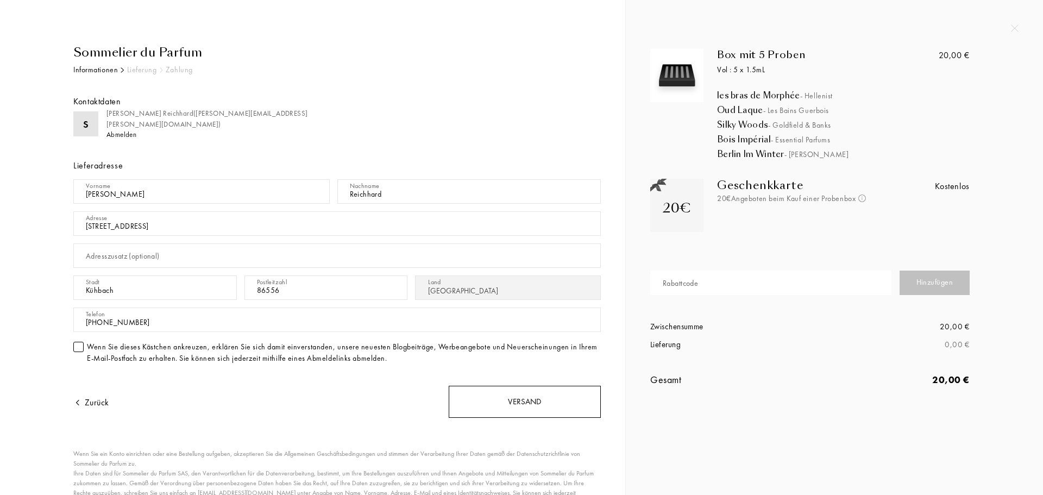
click at [478, 394] on div "Versand" at bounding box center [525, 402] width 152 height 32
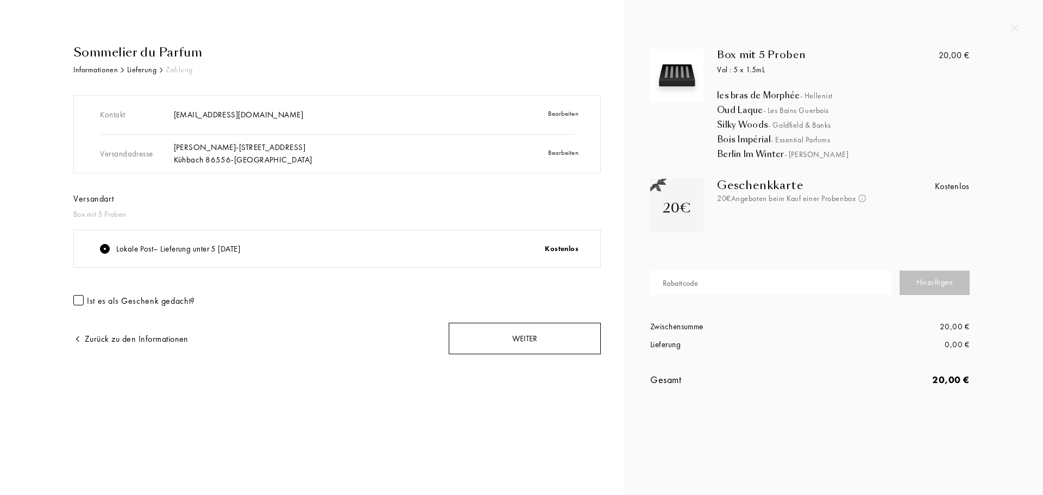
click at [520, 338] on div "Weiter" at bounding box center [525, 339] width 152 height 32
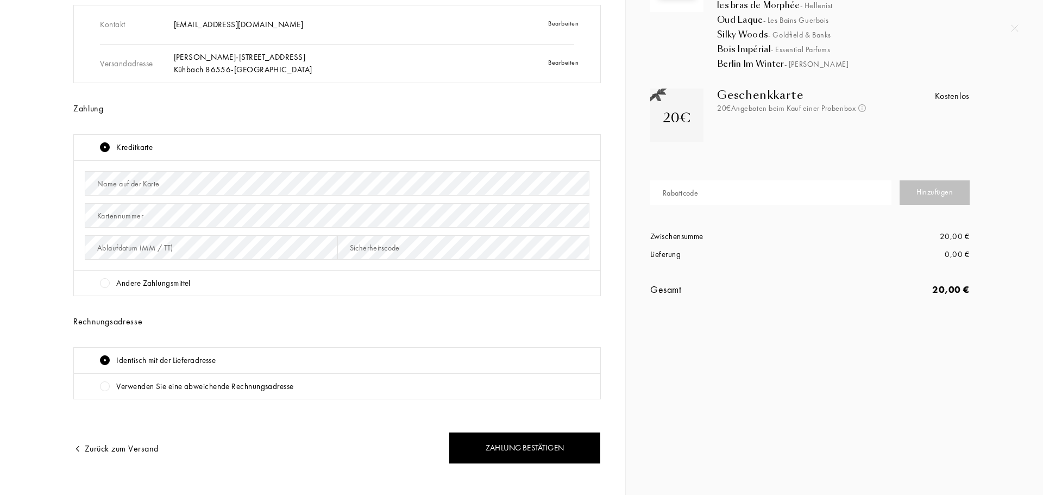
scroll to position [106, 0]
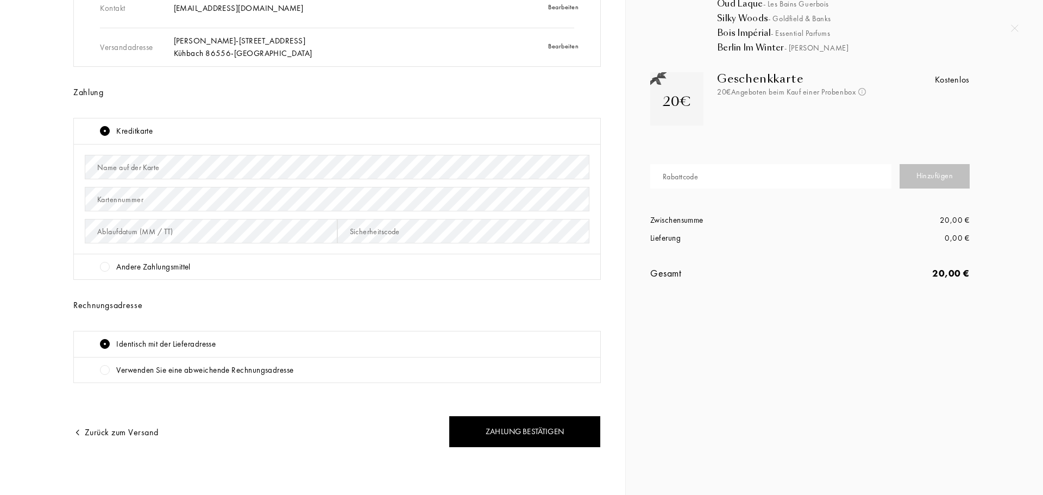
click at [99, 264] on div "Andere Zahlungsmittel" at bounding box center [337, 267] width 526 height 26
